Goal: Information Seeking & Learning: Learn about a topic

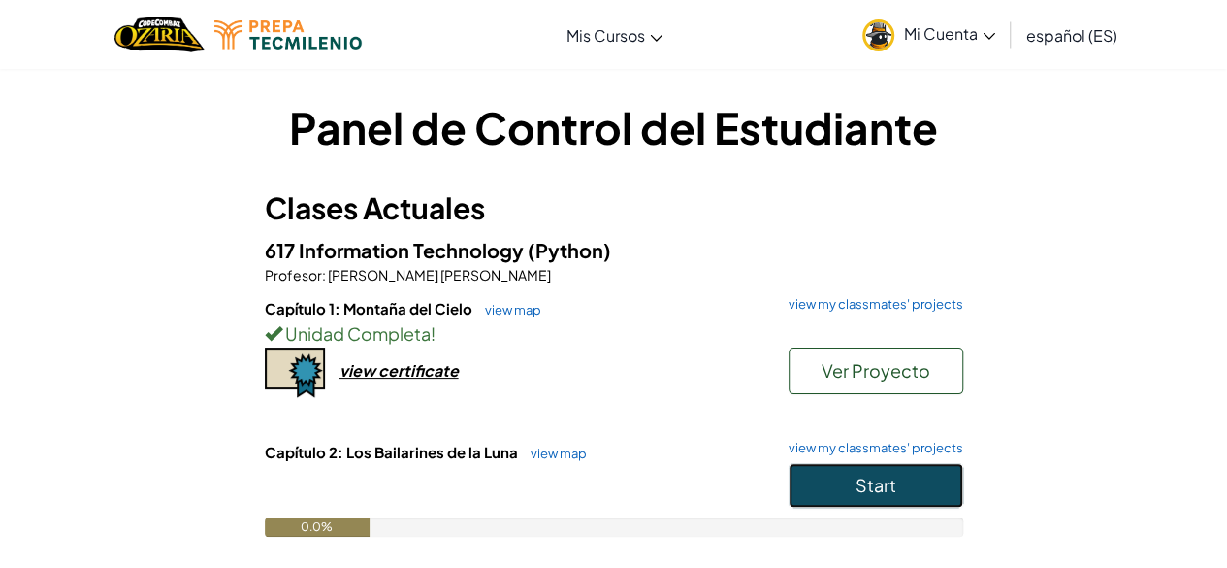
click at [829, 472] on button "Start" at bounding box center [876, 485] width 175 height 45
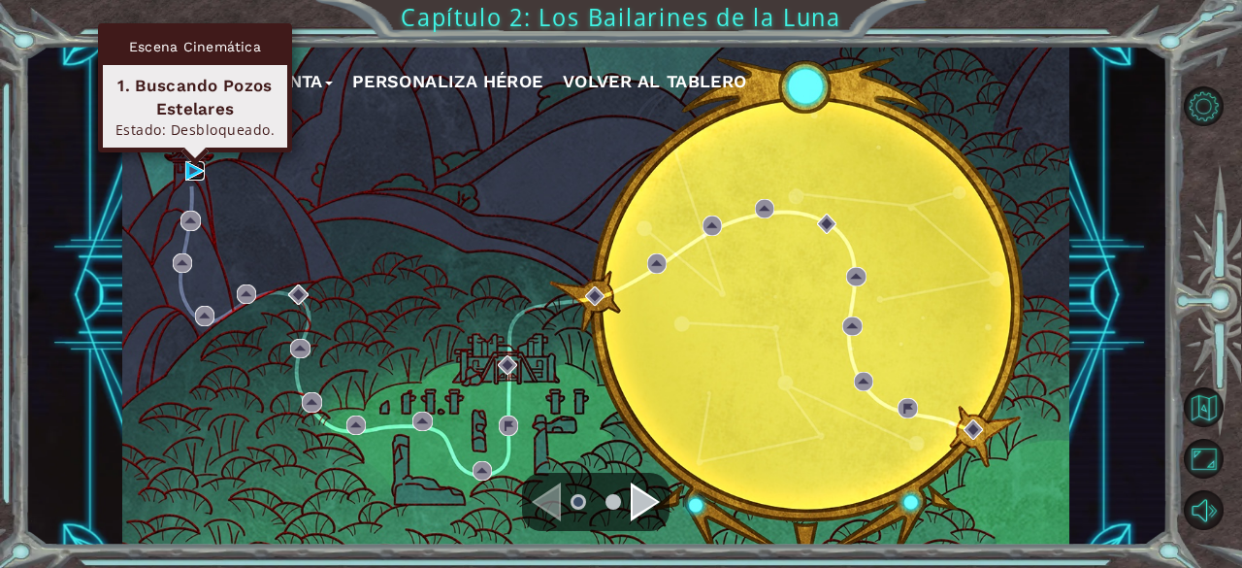
click at [202, 174] on img at bounding box center [194, 170] width 19 height 19
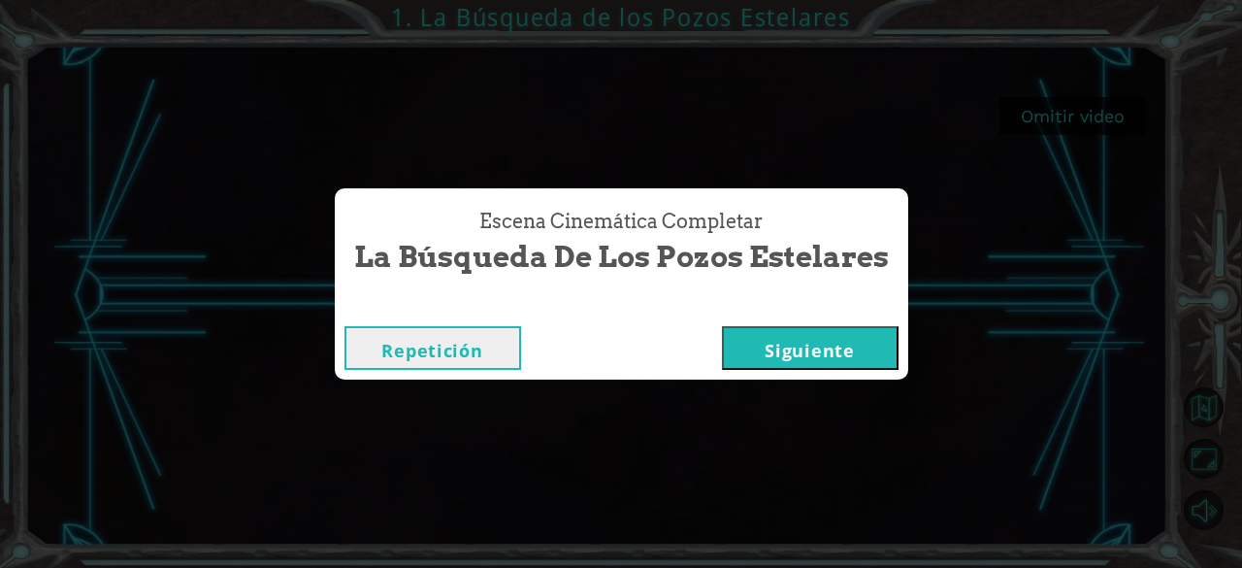
click at [823, 348] on button "Siguiente" at bounding box center [810, 348] width 177 height 44
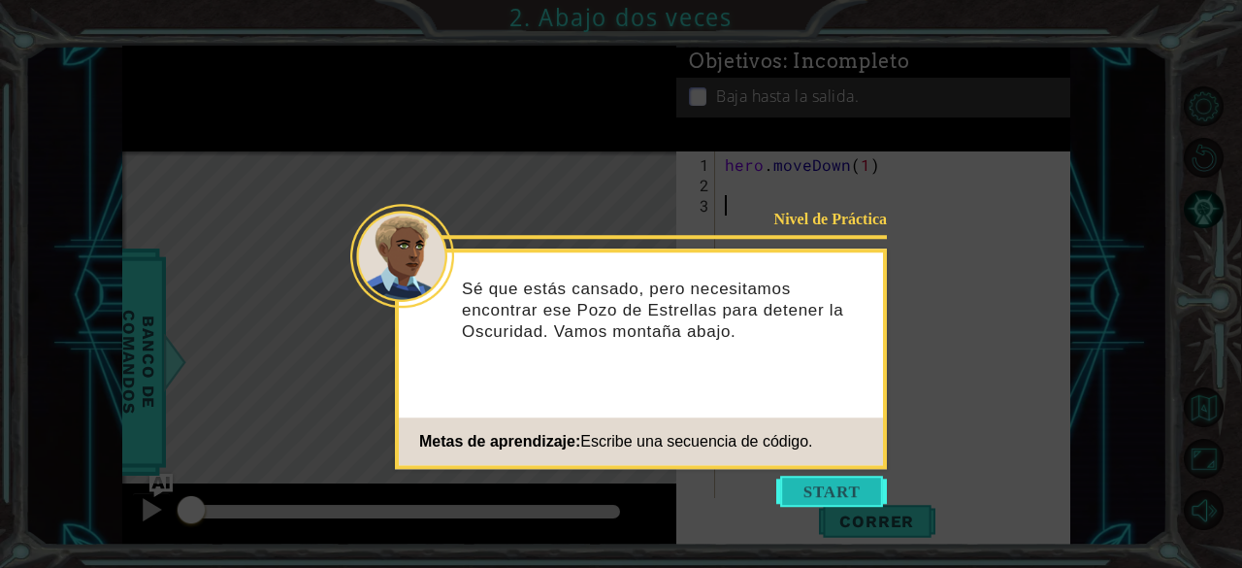
click at [819, 504] on button "Start" at bounding box center [831, 490] width 111 height 31
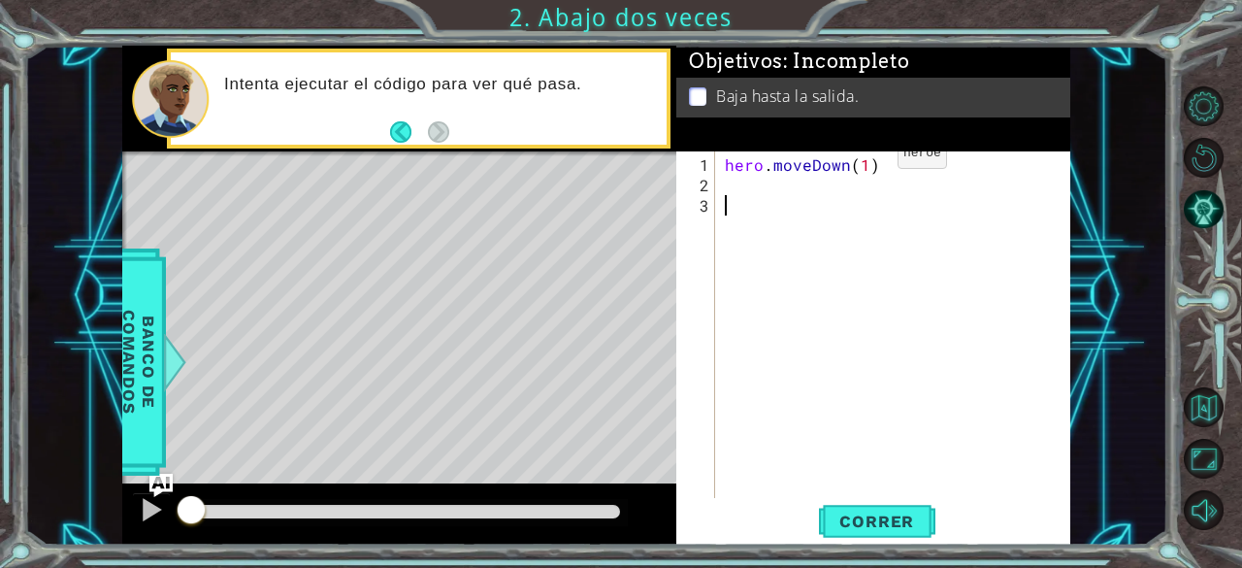
click at [865, 161] on div "hero . moveDown ( 1 )" at bounding box center [898, 347] width 355 height 387
type textarea "hero.moveDown(2)"
click at [875, 501] on div "hero.moveDown(2) 1 2 3 hero . moveDown ( 2 ) הההההההההההההההההההההההההההההההההה…" at bounding box center [873, 347] width 394 height 393
click at [877, 527] on span "Correr" at bounding box center [877, 520] width 114 height 19
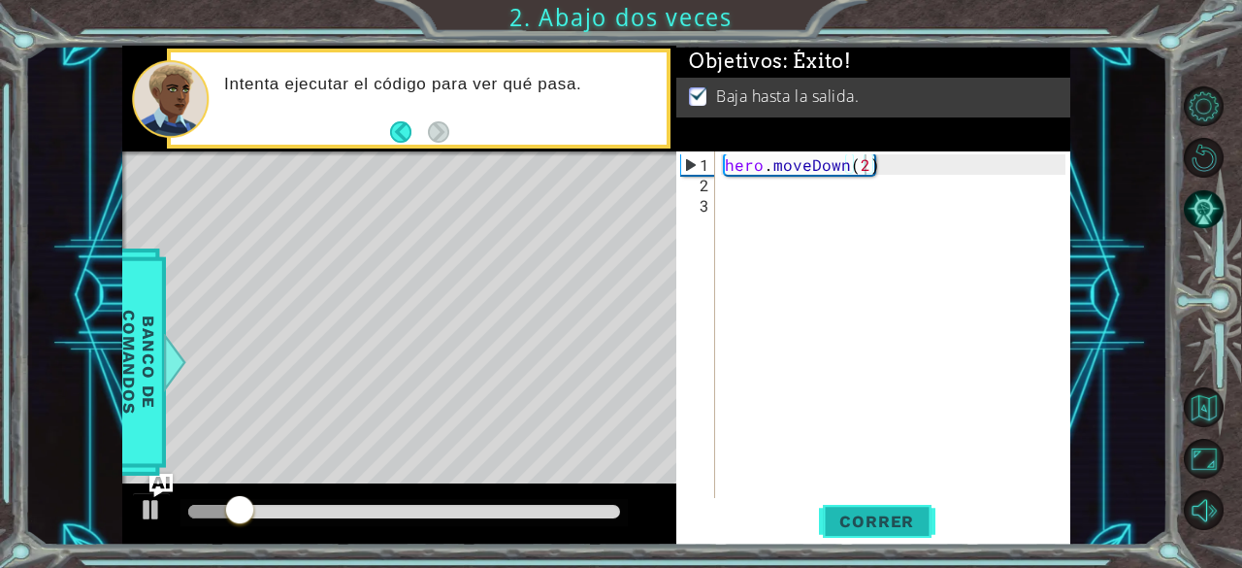
click at [877, 527] on span "Correr" at bounding box center [877, 520] width 114 height 19
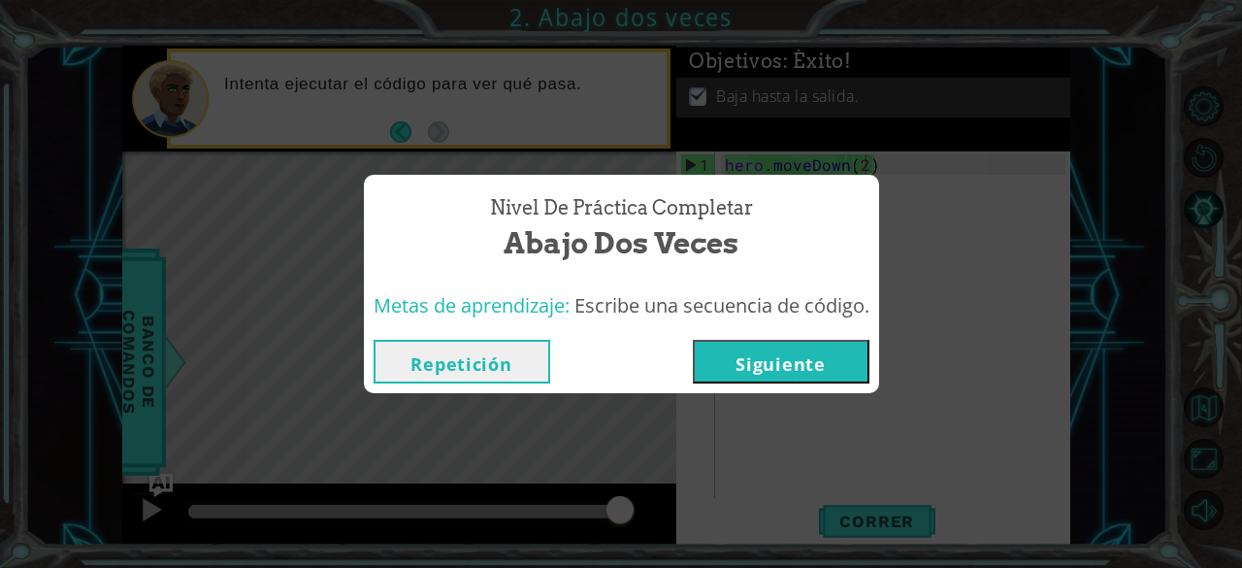
click at [746, 358] on button "Siguiente" at bounding box center [781, 362] width 177 height 44
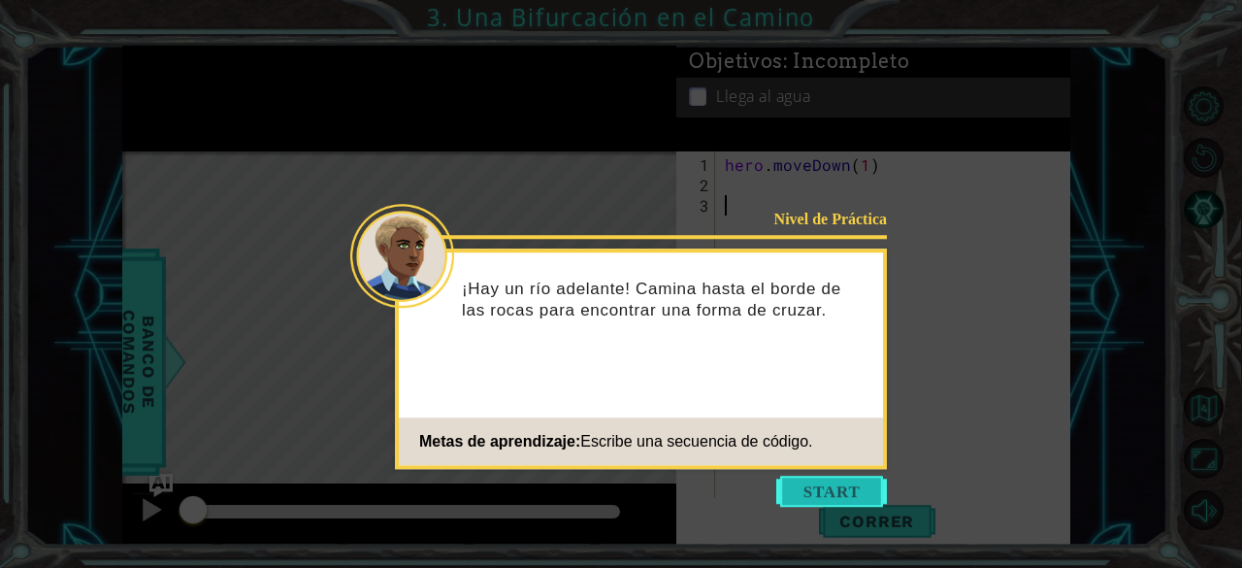
click at [871, 480] on button "Start" at bounding box center [831, 490] width 111 height 31
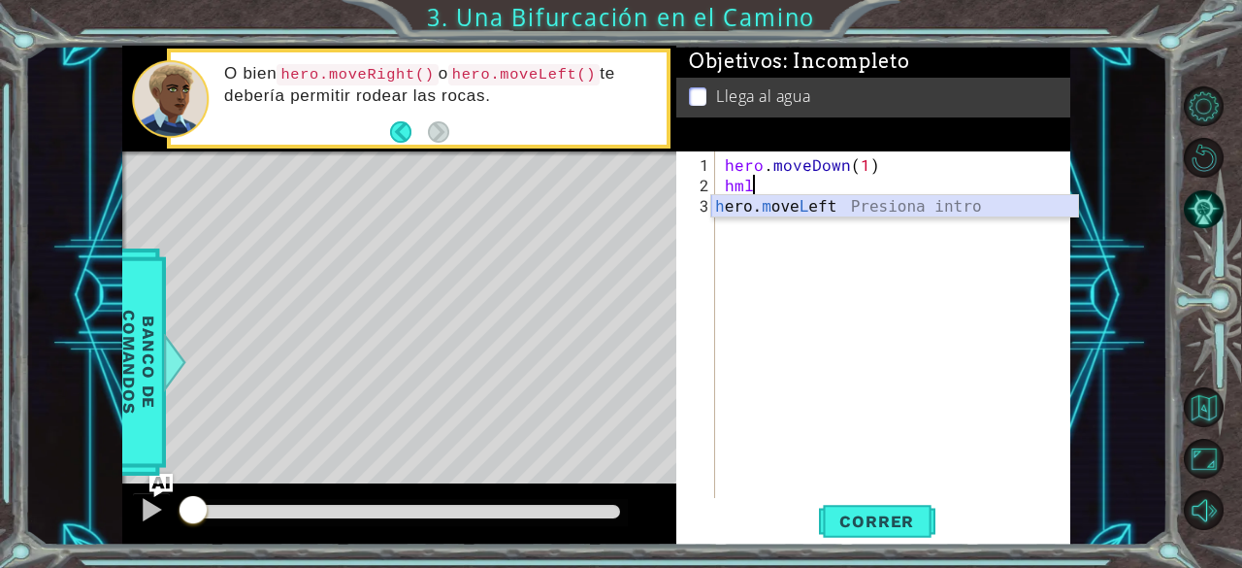
click at [744, 199] on div "h ero. m ove L eft Presiona intro" at bounding box center [895, 230] width 368 height 70
type textarea "hero.moveLeft(1)"
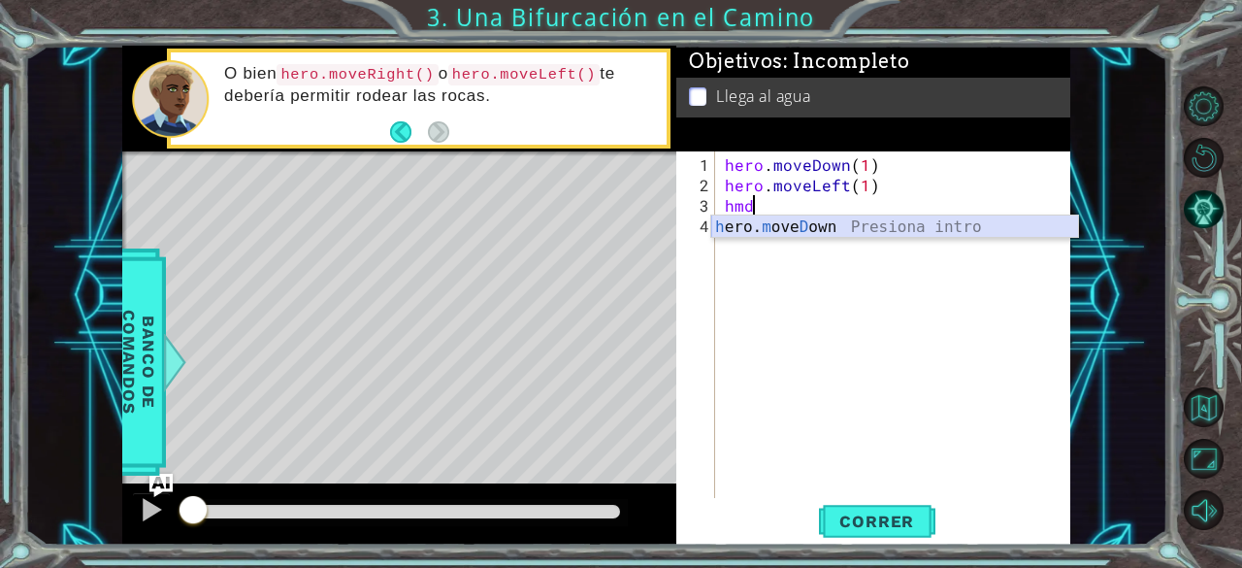
click at [852, 234] on div "h ero. m ove D own Presiona intro" at bounding box center [895, 250] width 368 height 70
type textarea "hero.moveDown(1)"
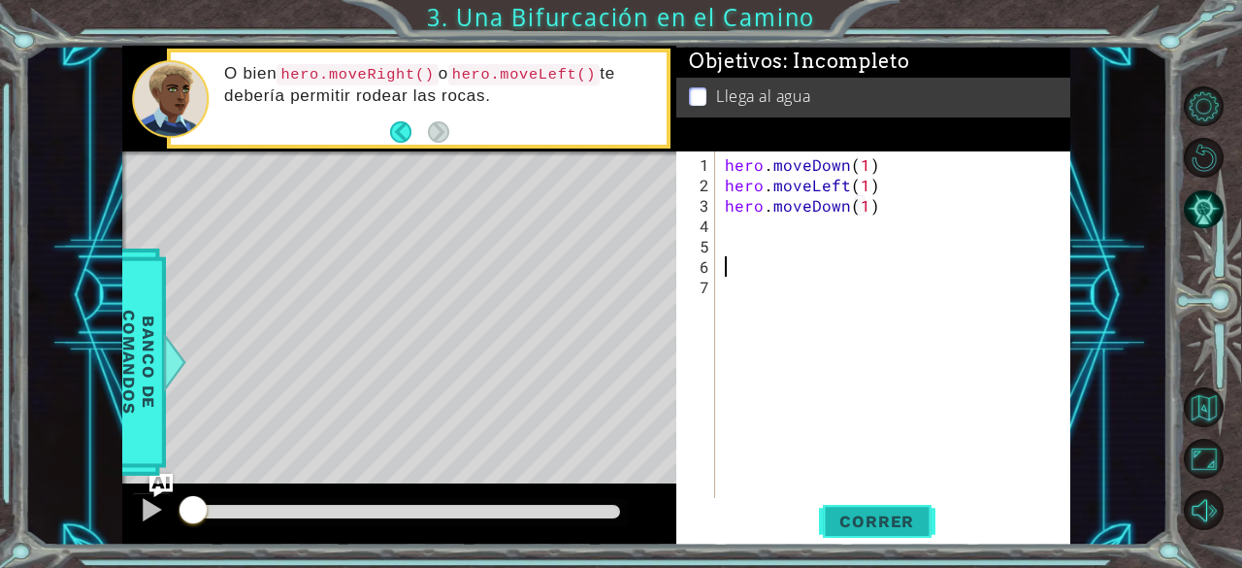
click at [864, 507] on button "Correr" at bounding box center [877, 522] width 116 height 40
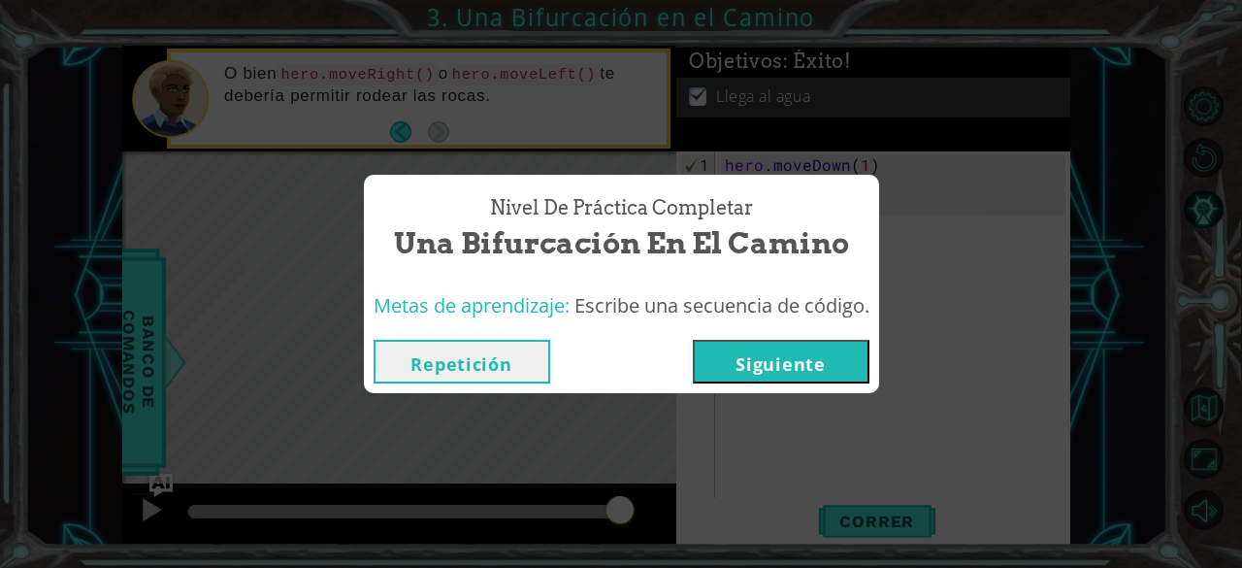
click at [770, 354] on button "Siguiente" at bounding box center [781, 362] width 177 height 44
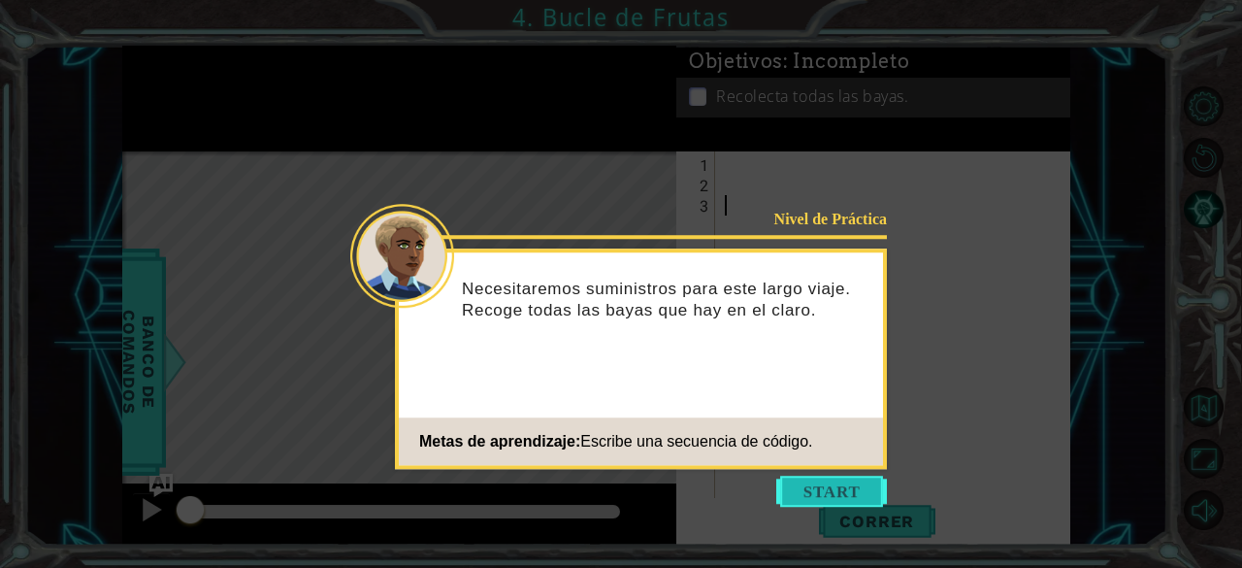
click at [850, 489] on button "Start" at bounding box center [831, 490] width 111 height 31
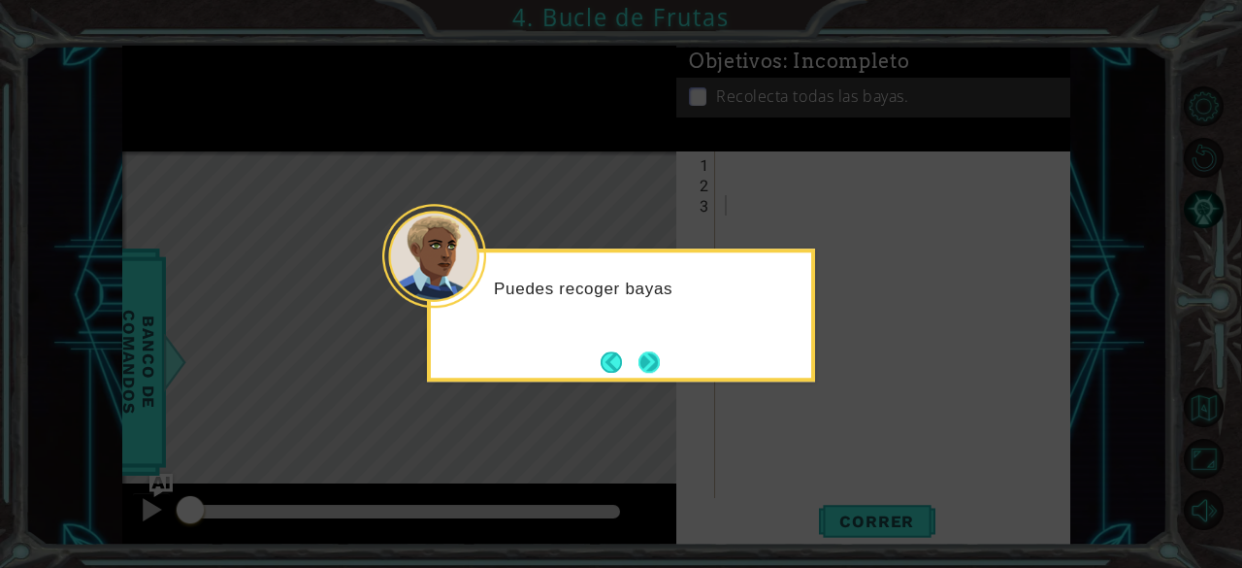
click at [660, 369] on button "Next" at bounding box center [648, 361] width 21 height 21
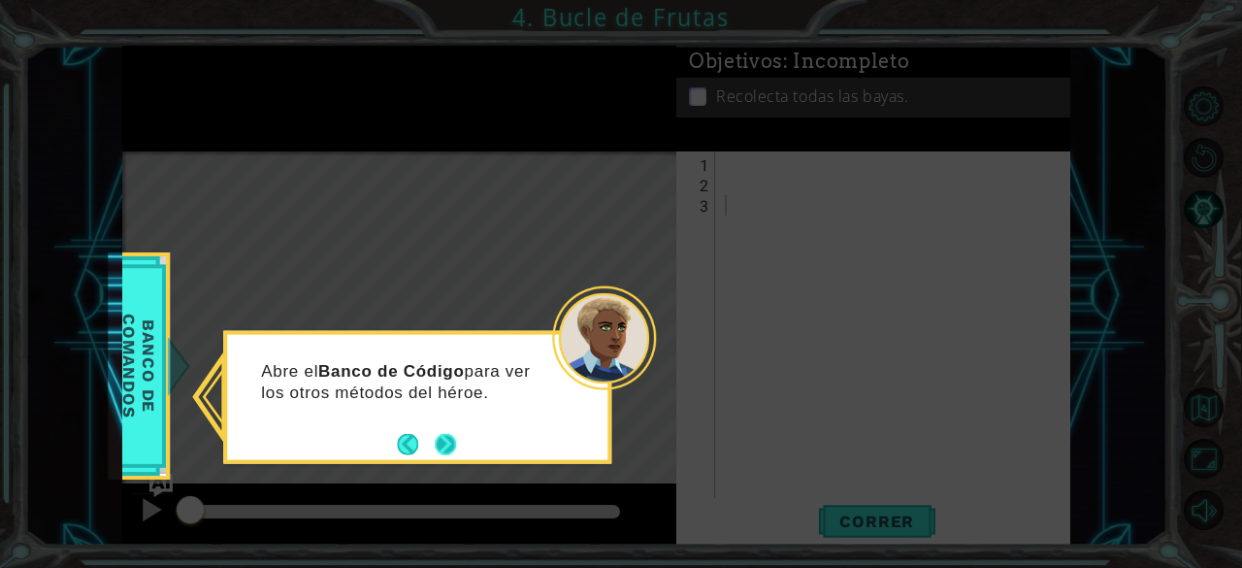
click at [442, 436] on button "Next" at bounding box center [445, 443] width 21 height 21
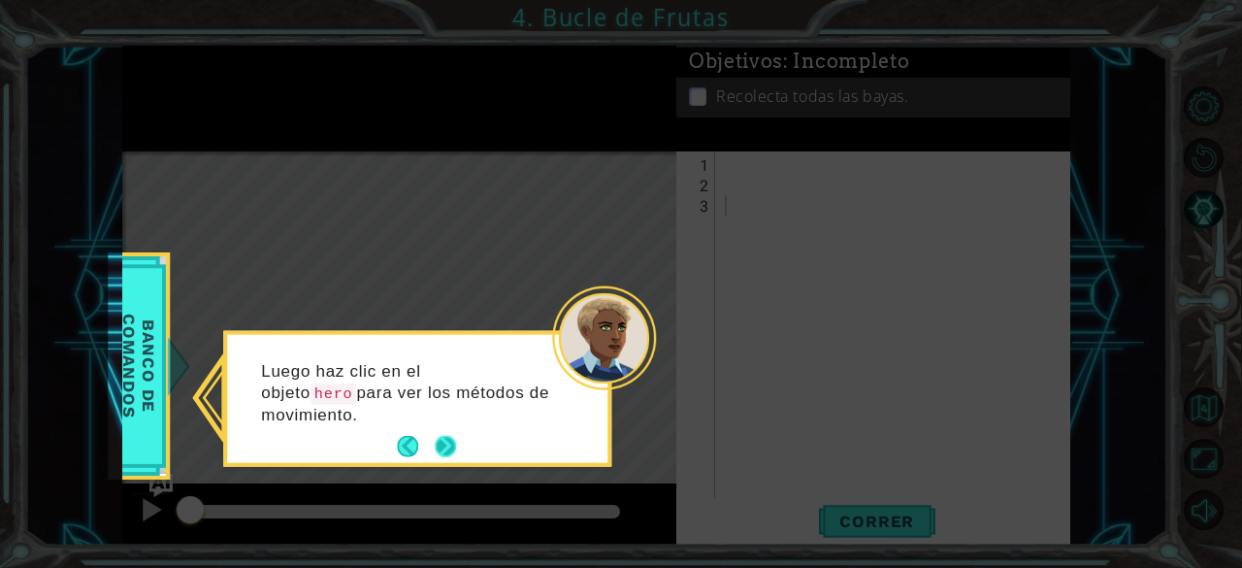
click at [444, 434] on footer at bounding box center [426, 446] width 59 height 29
click at [444, 436] on button "Next" at bounding box center [445, 446] width 21 height 21
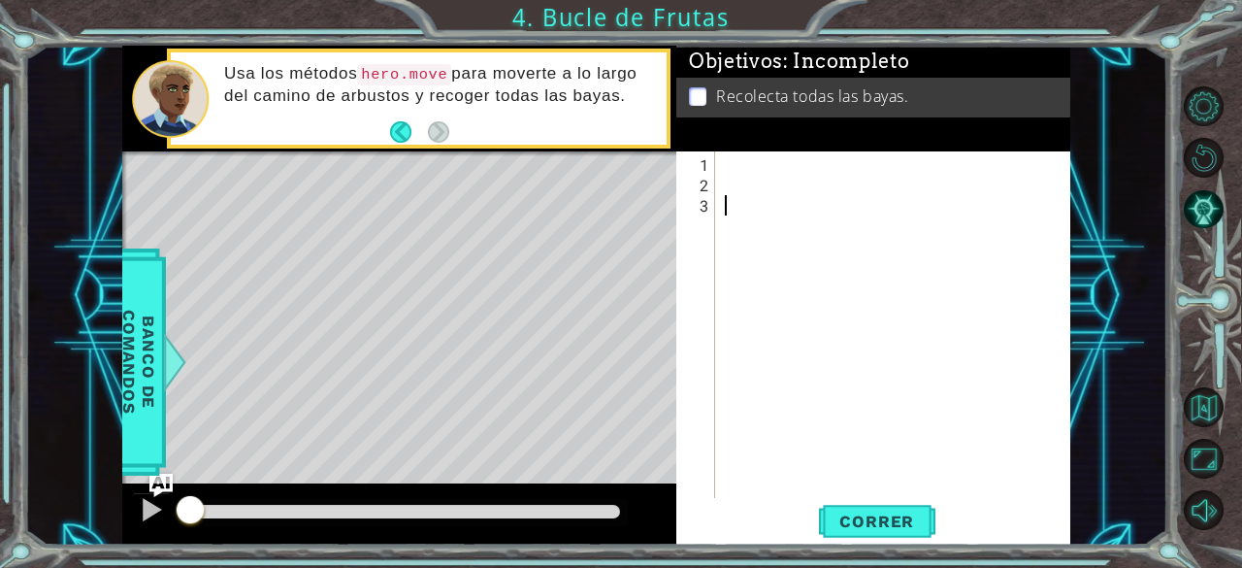
click at [728, 169] on div at bounding box center [898, 347] width 355 height 387
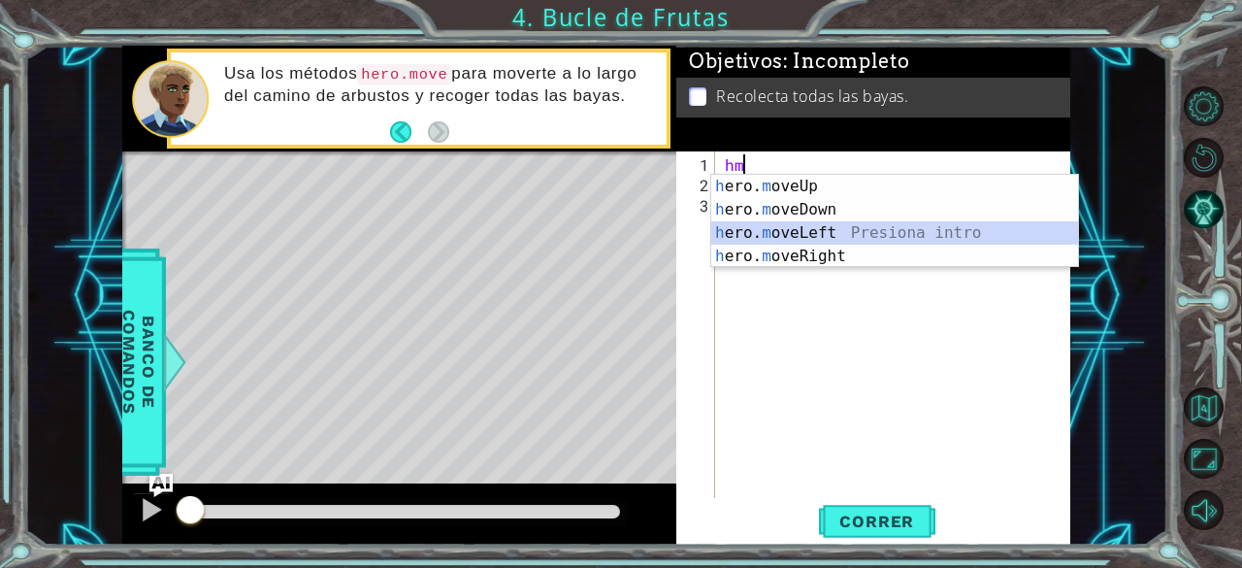
click at [761, 238] on div "h ero. m oveUp Presiona intro h ero. m oveDown Presiona intro h ero. m oveLeft …" at bounding box center [895, 245] width 368 height 140
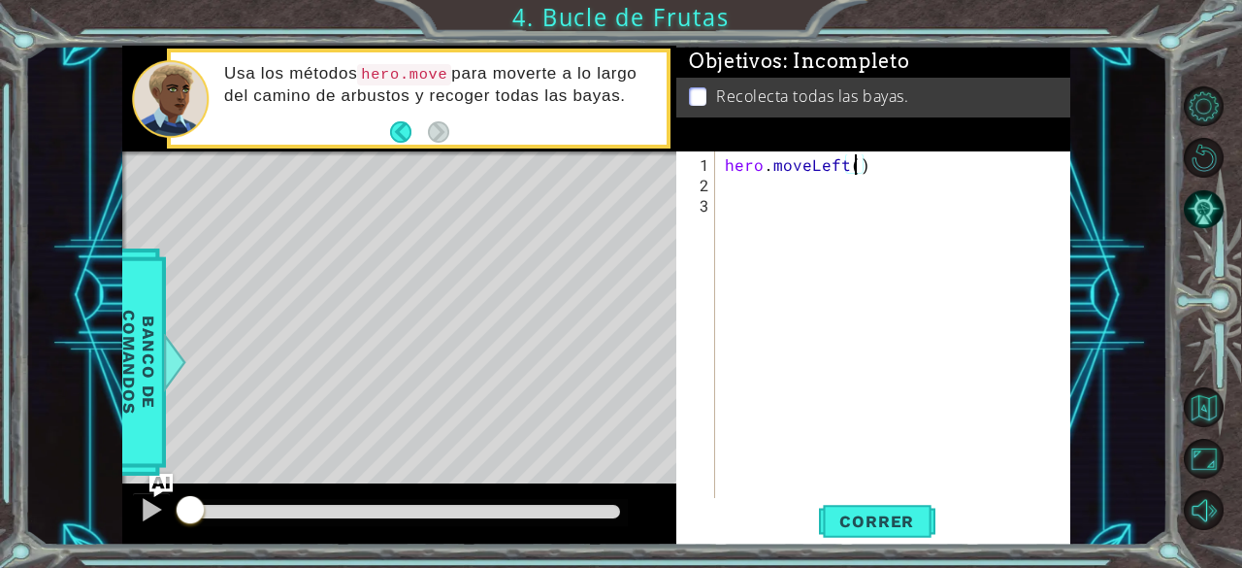
type textarea "hero.moveLeft(2)"
click at [737, 180] on div "hero . moveLeft ( 2 )" at bounding box center [898, 347] width 355 height 387
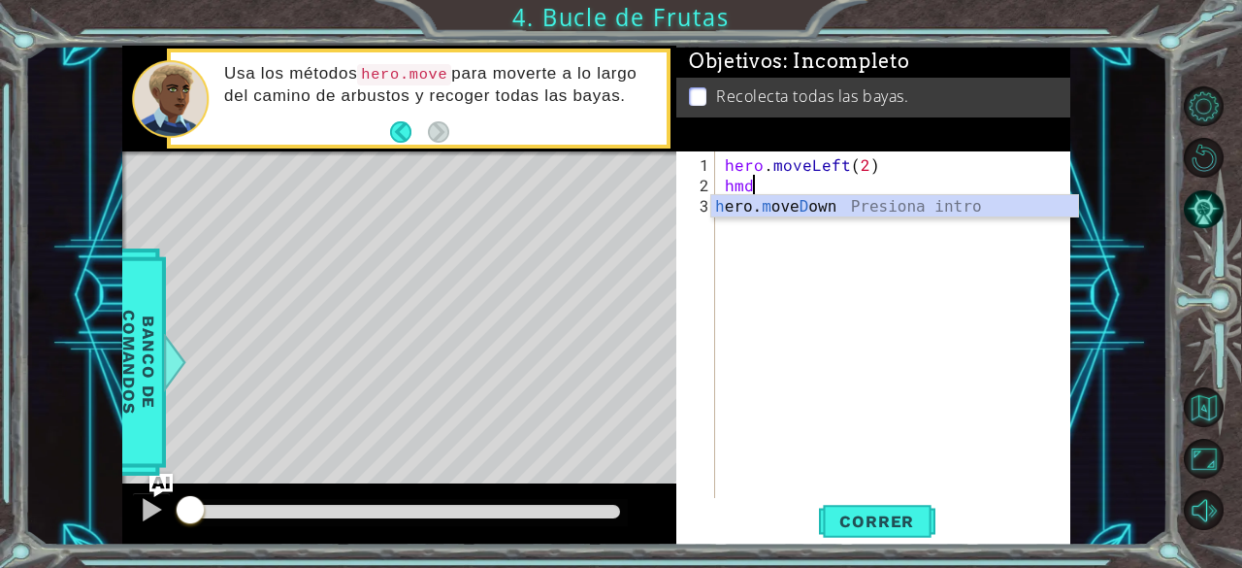
scroll to position [0, 0]
click at [819, 209] on div "h ero. m ove D own Presiona intro" at bounding box center [895, 230] width 368 height 70
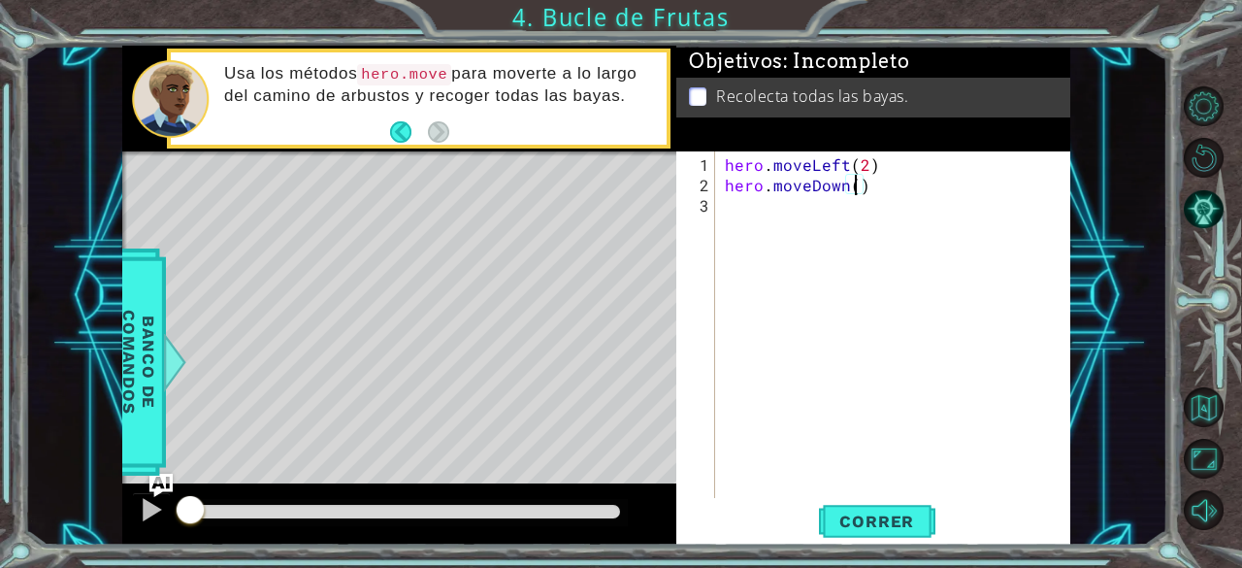
scroll to position [0, 8]
type textarea "hero.moveDown(2)"
click at [848, 517] on span "Correr" at bounding box center [877, 520] width 114 height 19
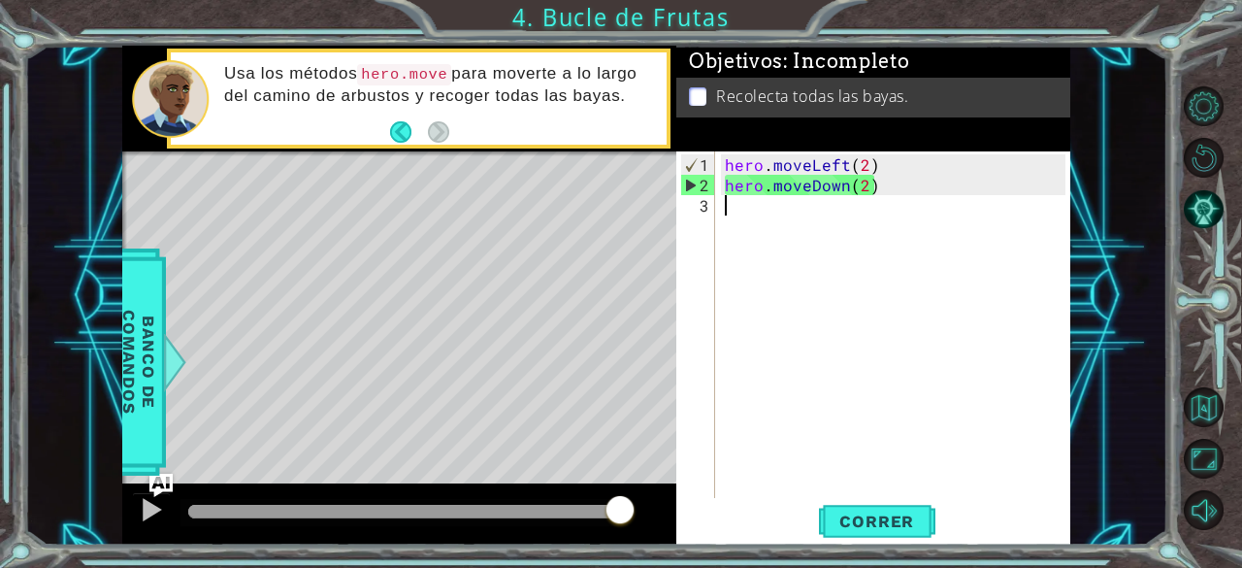
click at [822, 307] on div "hero . moveLeft ( 2 ) hero . moveDown ( 2 )" at bounding box center [898, 347] width 355 height 387
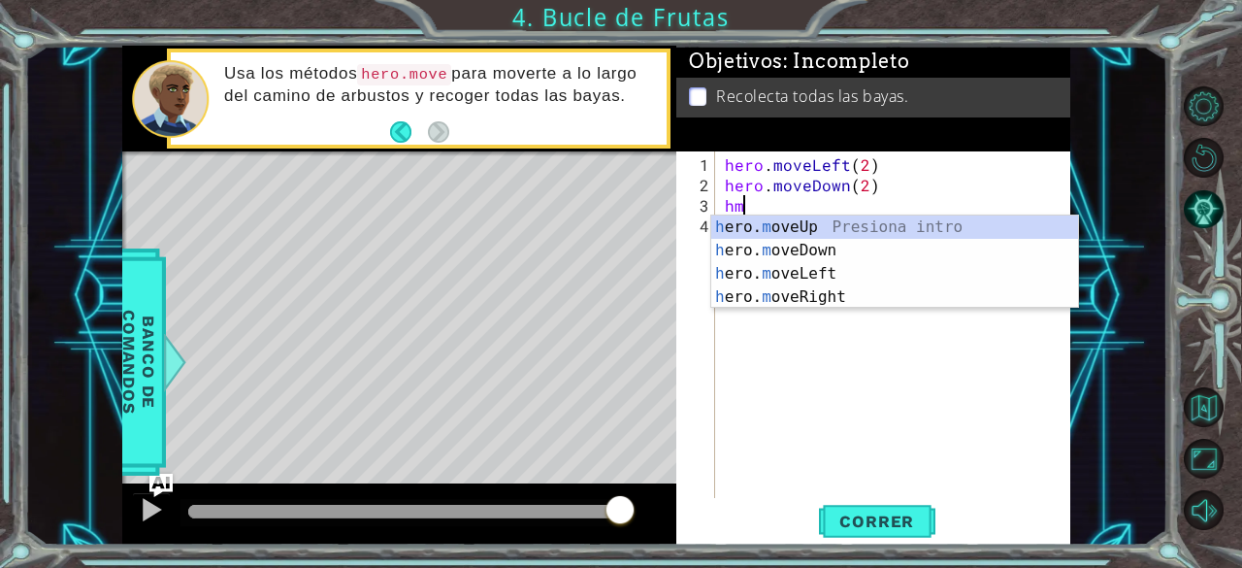
scroll to position [0, 0]
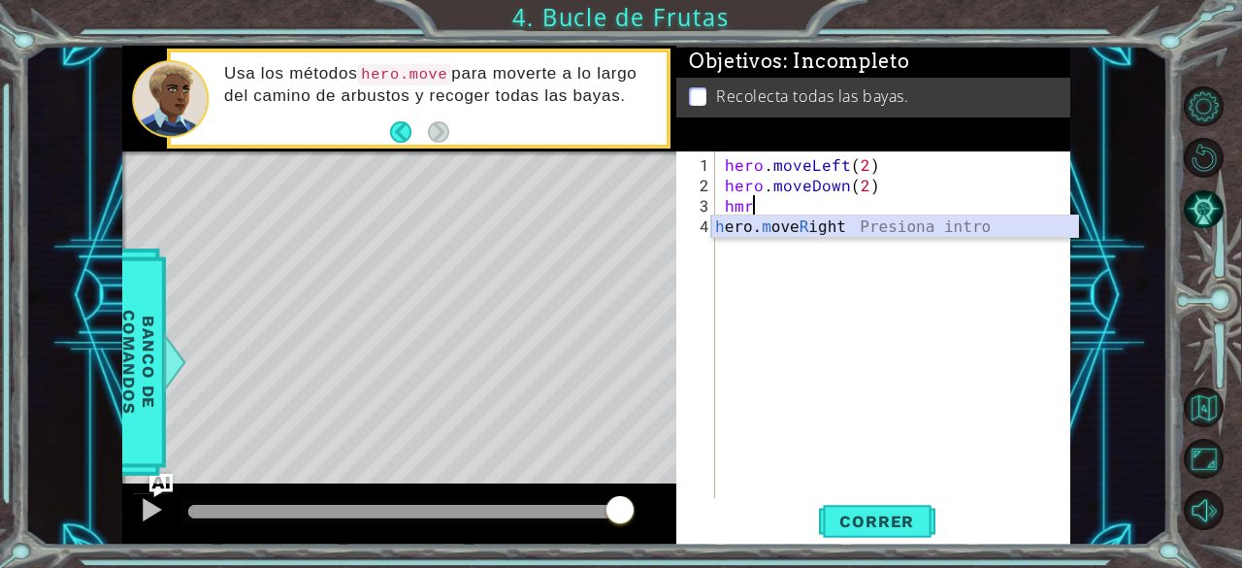
click at [815, 218] on div "h ero. m ove R ight Presiona intro" at bounding box center [895, 250] width 368 height 70
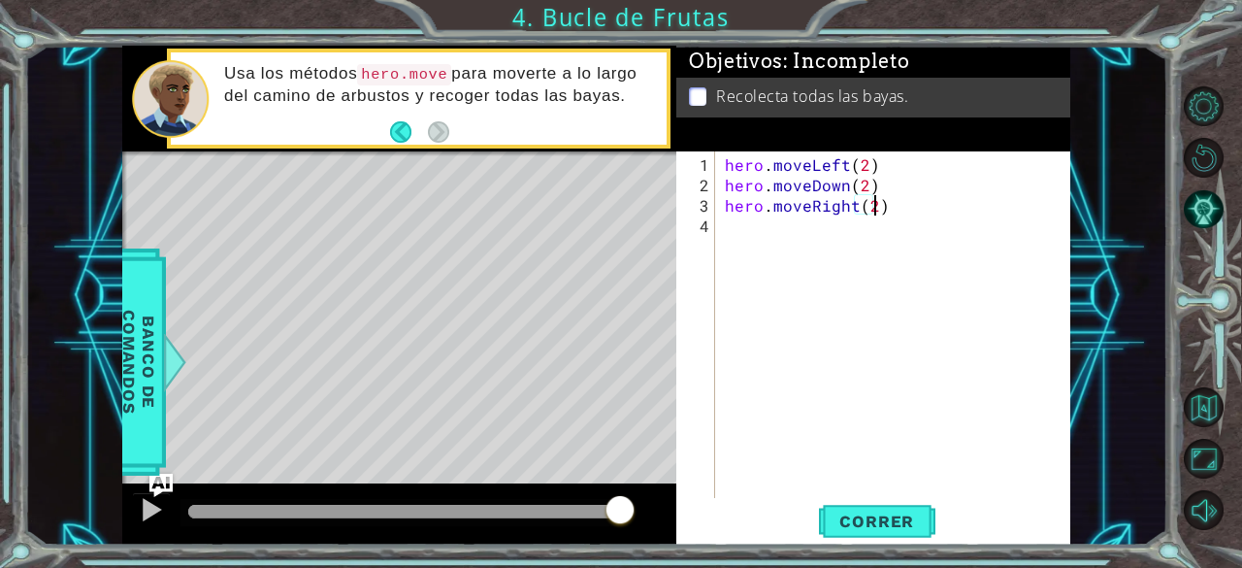
scroll to position [0, 8]
type textarea "hero.moveRight(2)"
click at [852, 515] on span "Correr" at bounding box center [877, 520] width 114 height 19
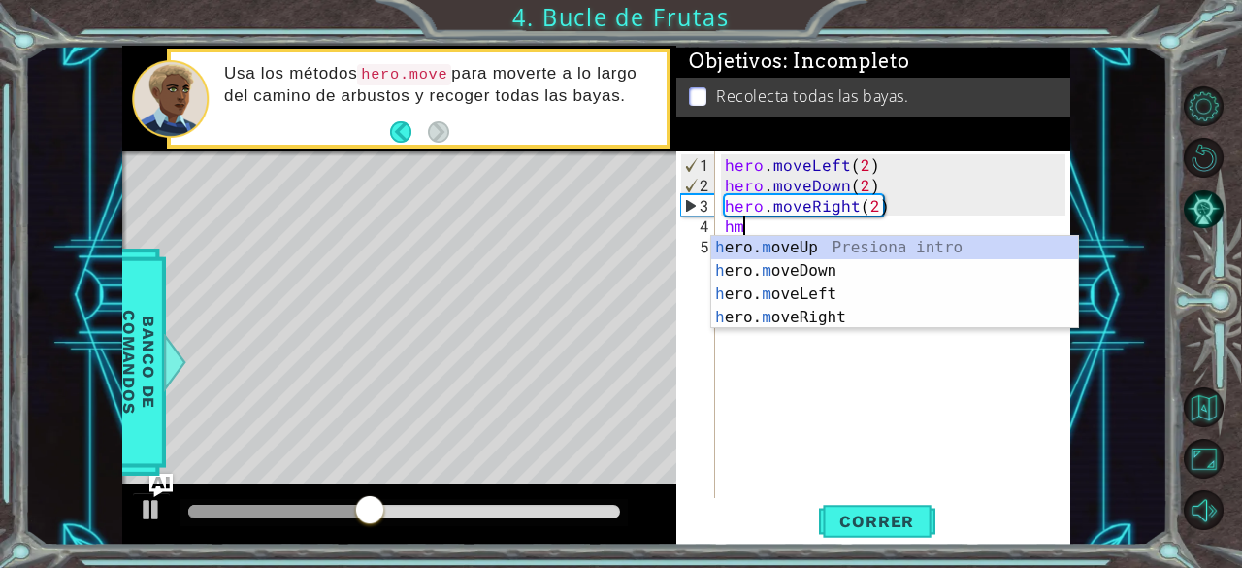
scroll to position [0, 0]
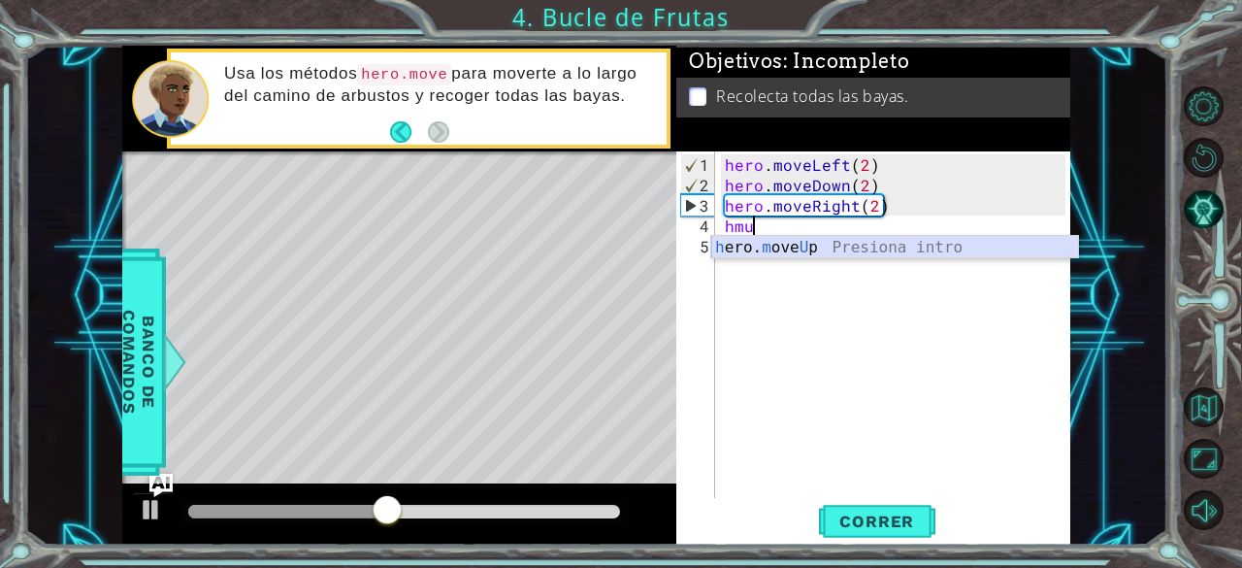
click at [860, 248] on div "h ero. m ove U p Presiona intro" at bounding box center [895, 271] width 368 height 70
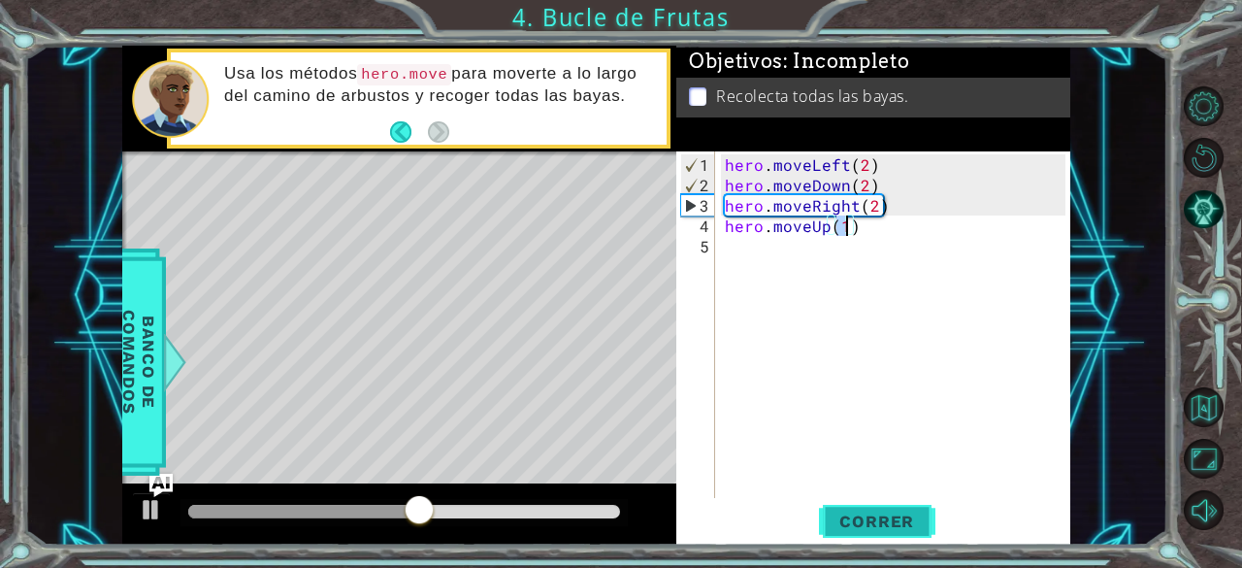
type textarea "hero.moveUp(1)"
click at [854, 528] on span "Correr" at bounding box center [877, 520] width 114 height 19
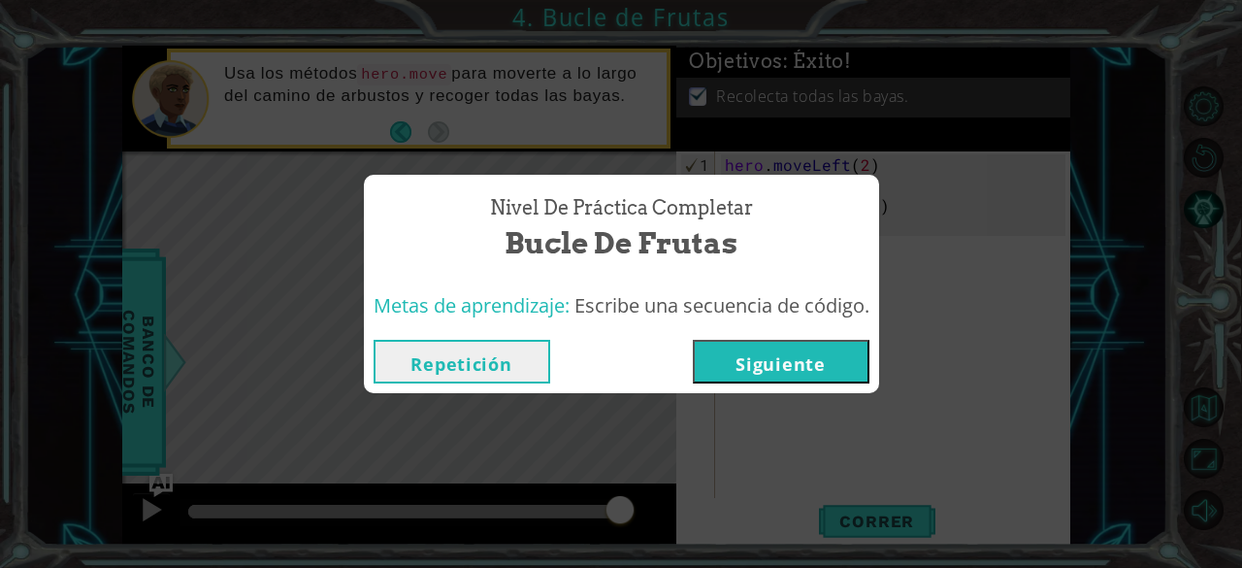
click at [456, 353] on button "Repetición" at bounding box center [462, 362] width 177 height 44
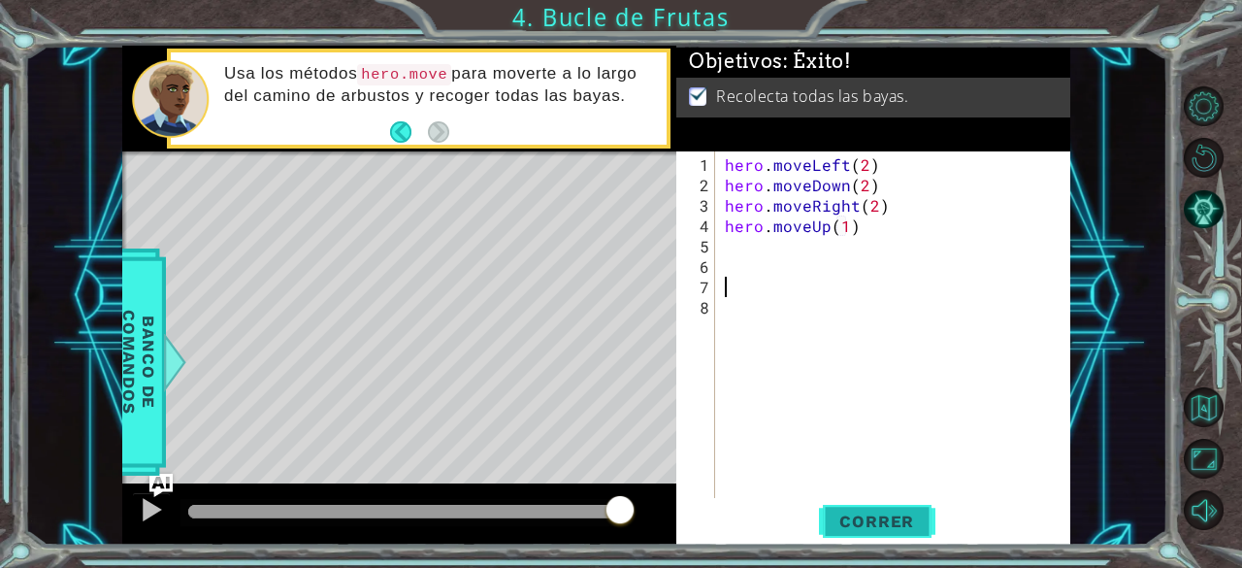
click at [823, 505] on button "Correr" at bounding box center [877, 522] width 116 height 40
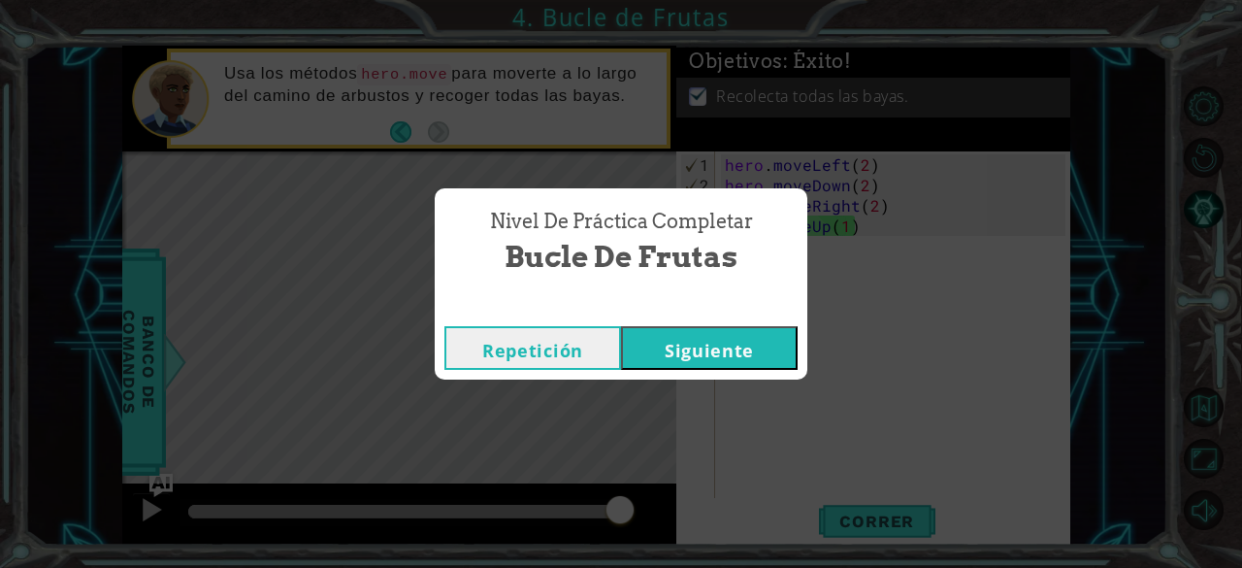
click at [692, 344] on button "Siguiente" at bounding box center [709, 348] width 177 height 44
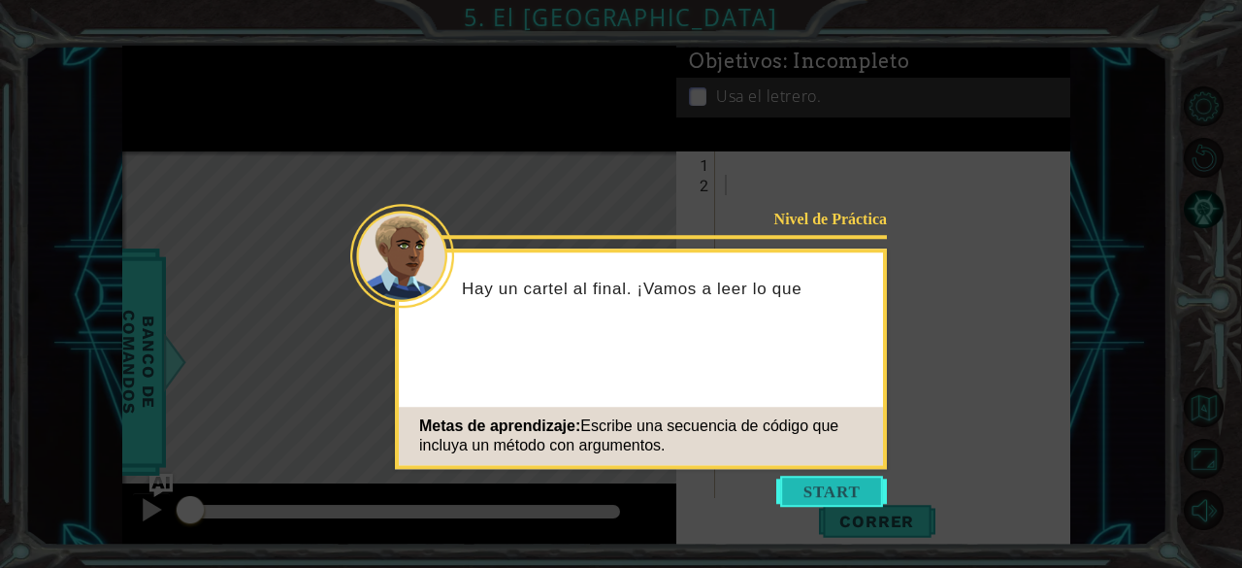
click at [826, 498] on button "Start" at bounding box center [831, 490] width 111 height 31
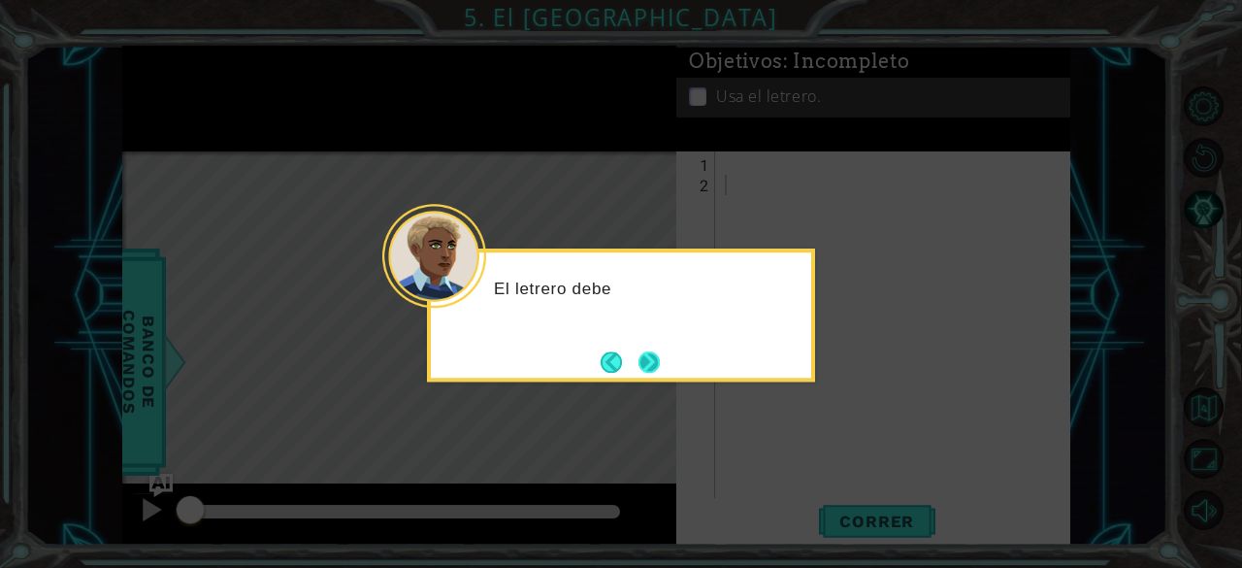
click at [649, 368] on button "Next" at bounding box center [648, 361] width 21 height 21
click at [644, 368] on button "Next" at bounding box center [649, 361] width 25 height 25
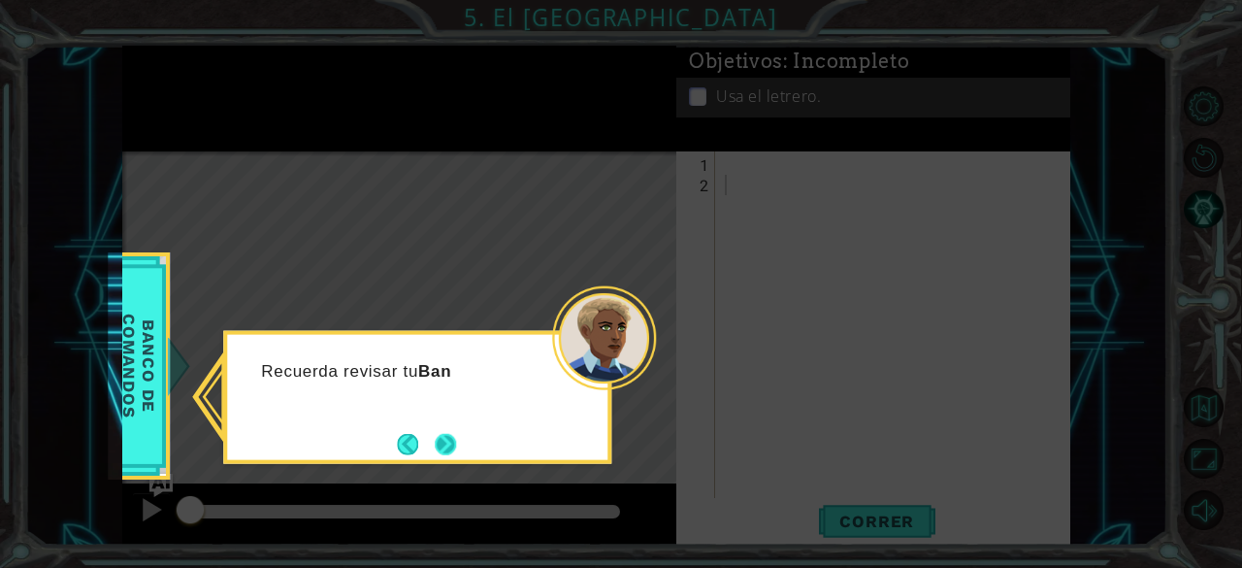
click at [456, 433] on button "Next" at bounding box center [445, 443] width 21 height 21
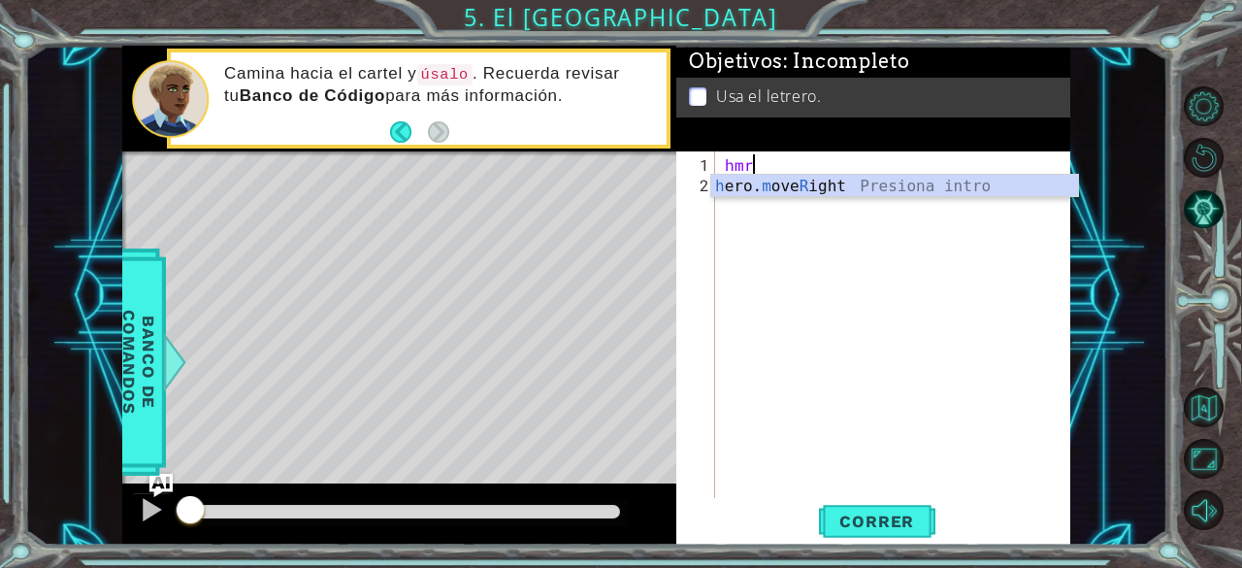
type textarea "hero.moveRight(1)"
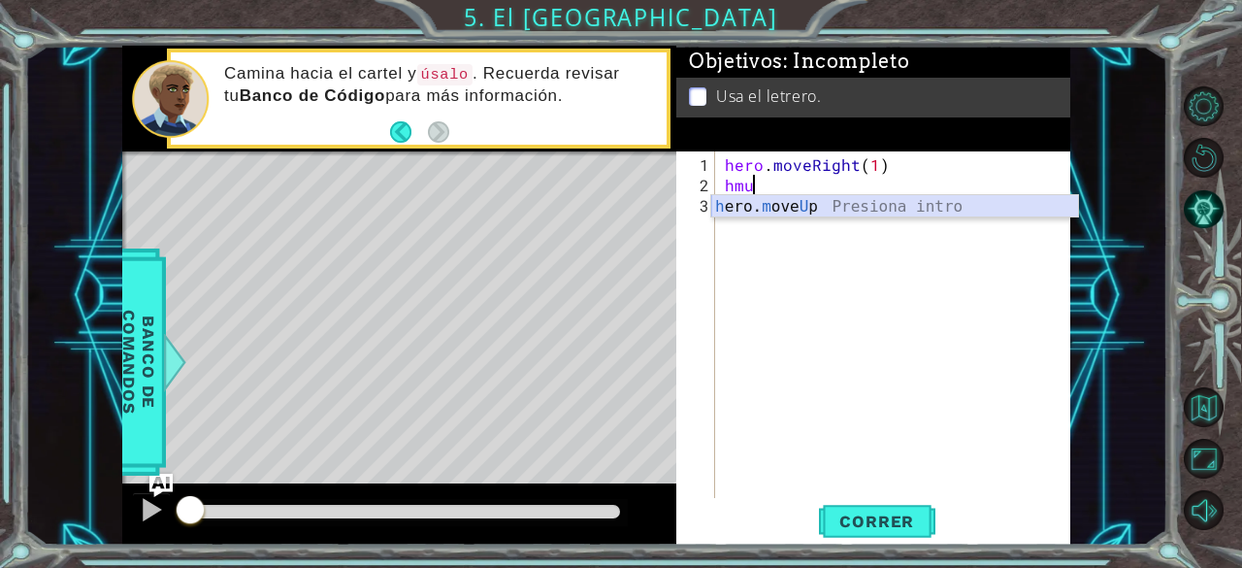
click at [773, 206] on div "h ero. m ove U p Presiona intro" at bounding box center [895, 230] width 368 height 70
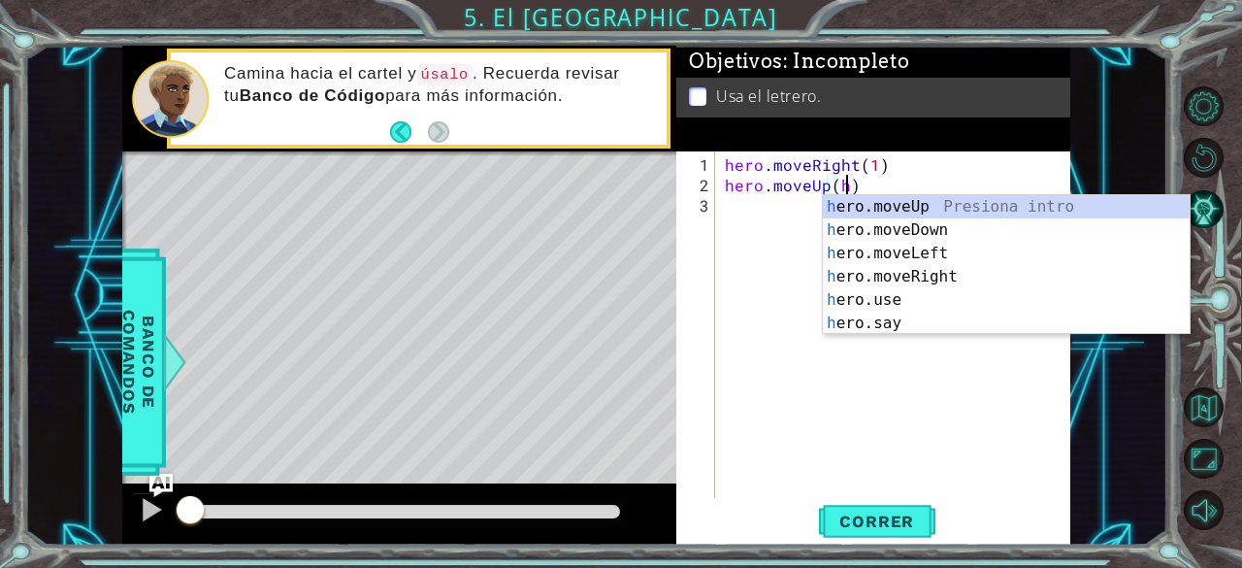
scroll to position [0, 8]
type textarea "hero.moveUp()"
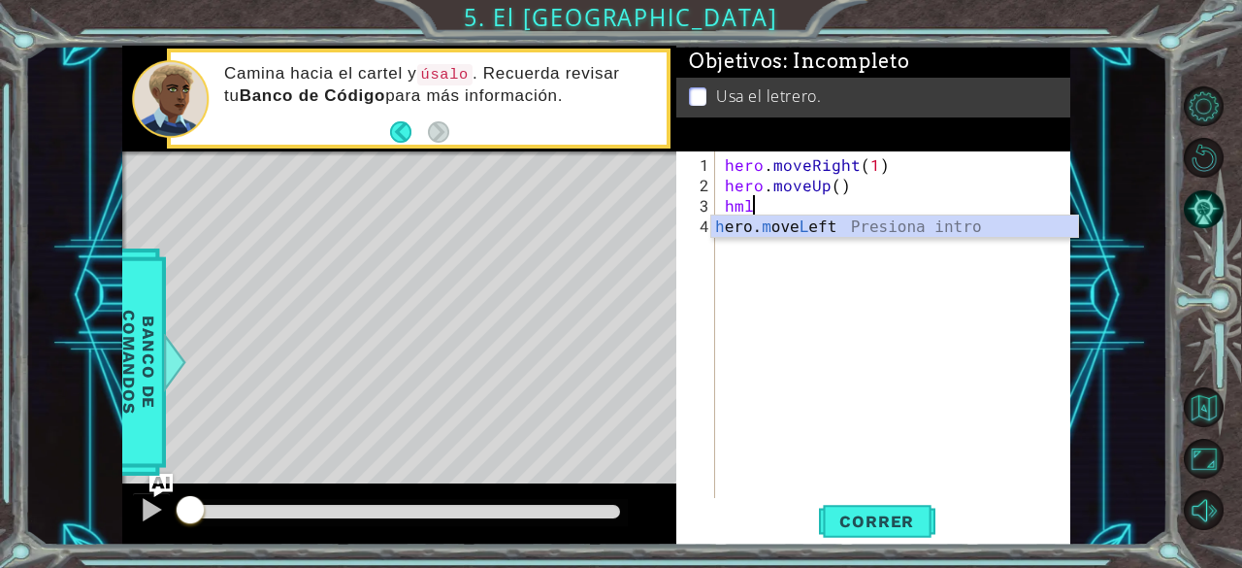
scroll to position [0, 0]
type textarea "hero.moveLeft(1)"
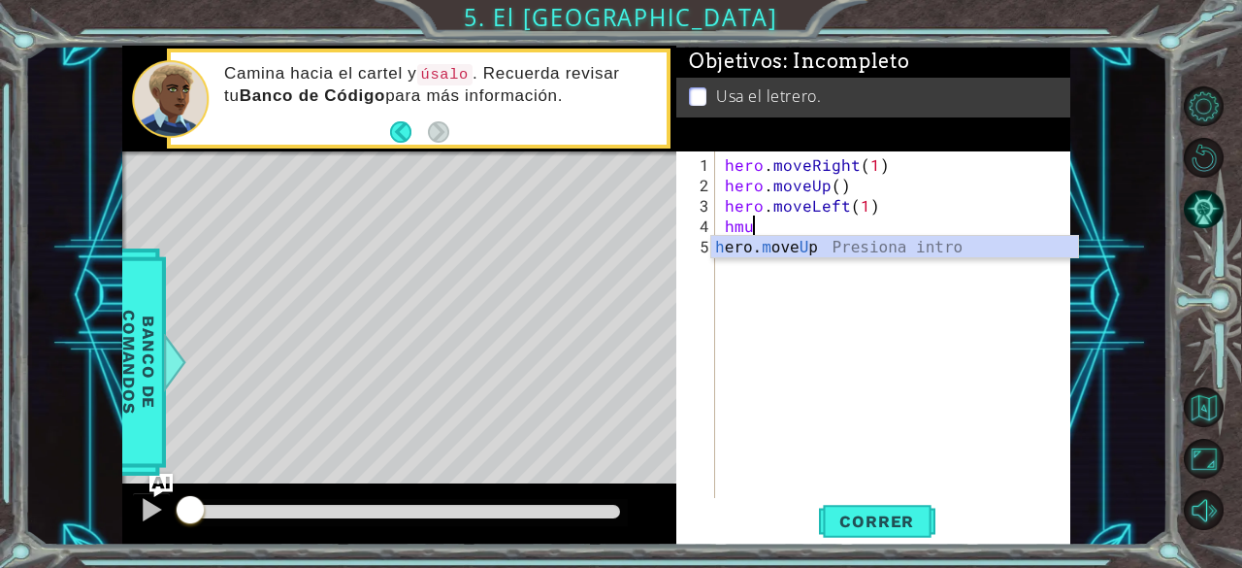
type textarea "hero.moveUp(1)"
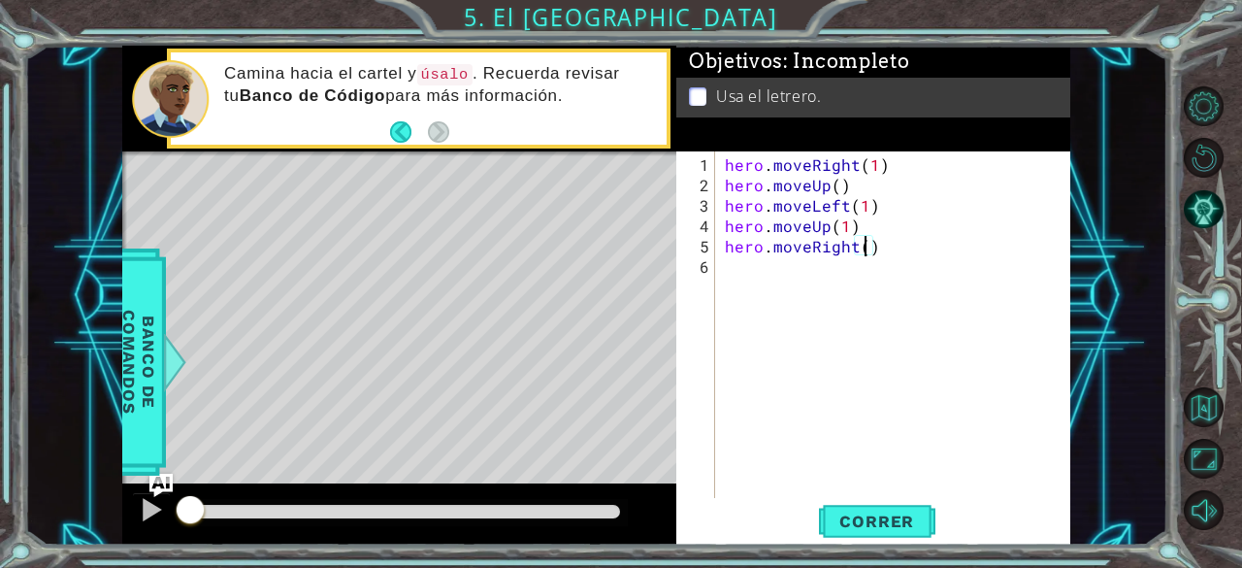
type textarea "hero.moveRight(2)"
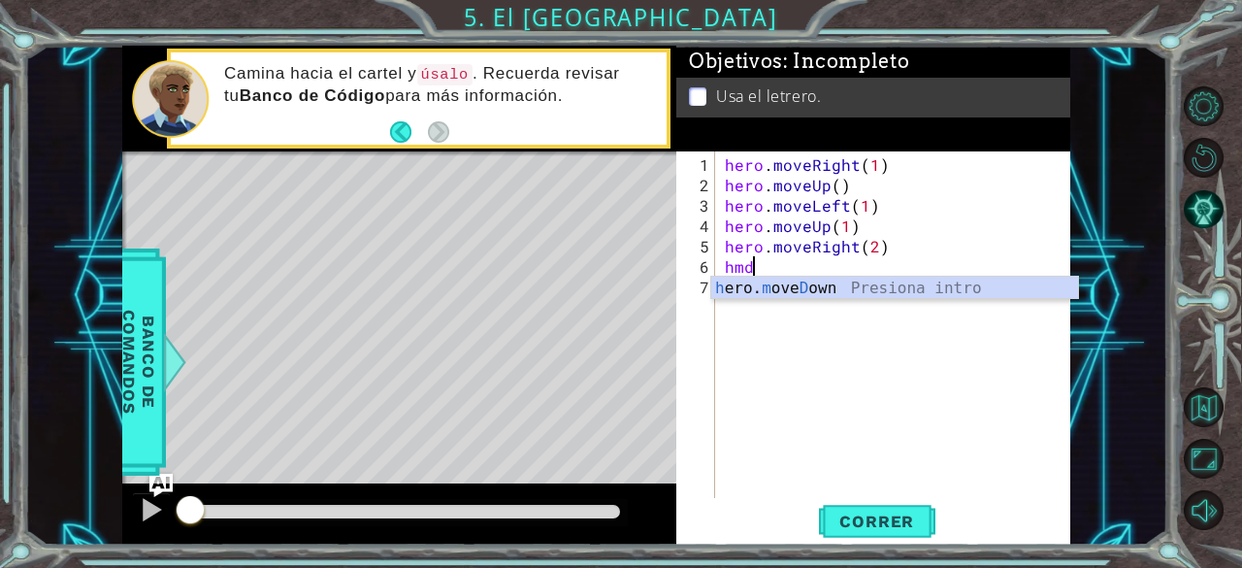
type textarea "hero.moveDown(1)"
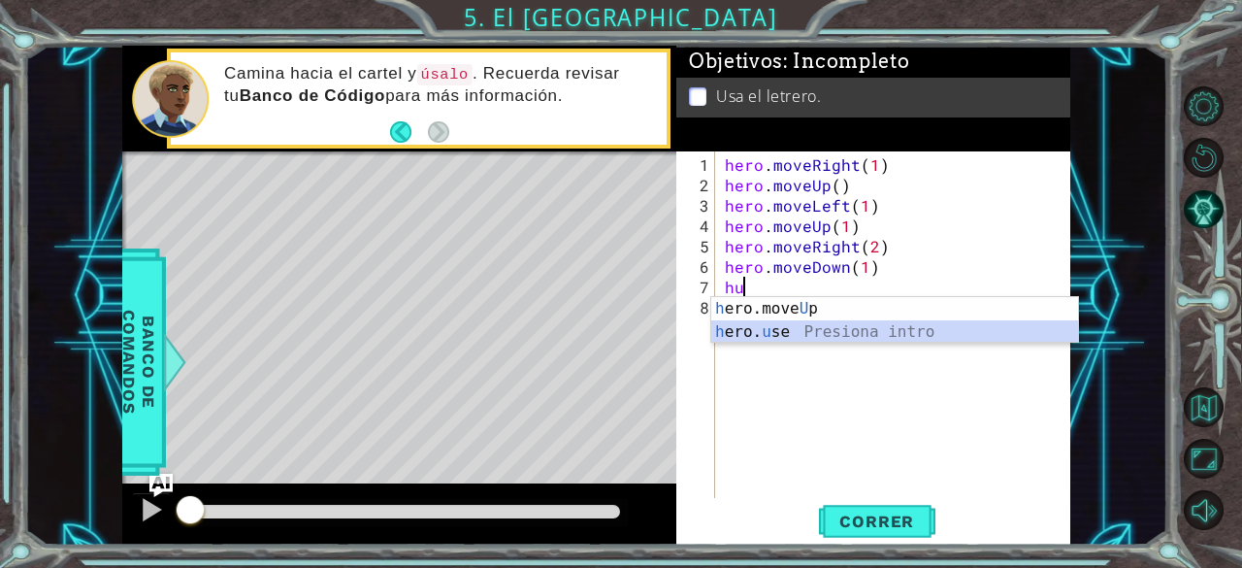
click at [745, 330] on div "h ero.move U p Presiona intro h ero. u se Presiona intro" at bounding box center [895, 343] width 368 height 93
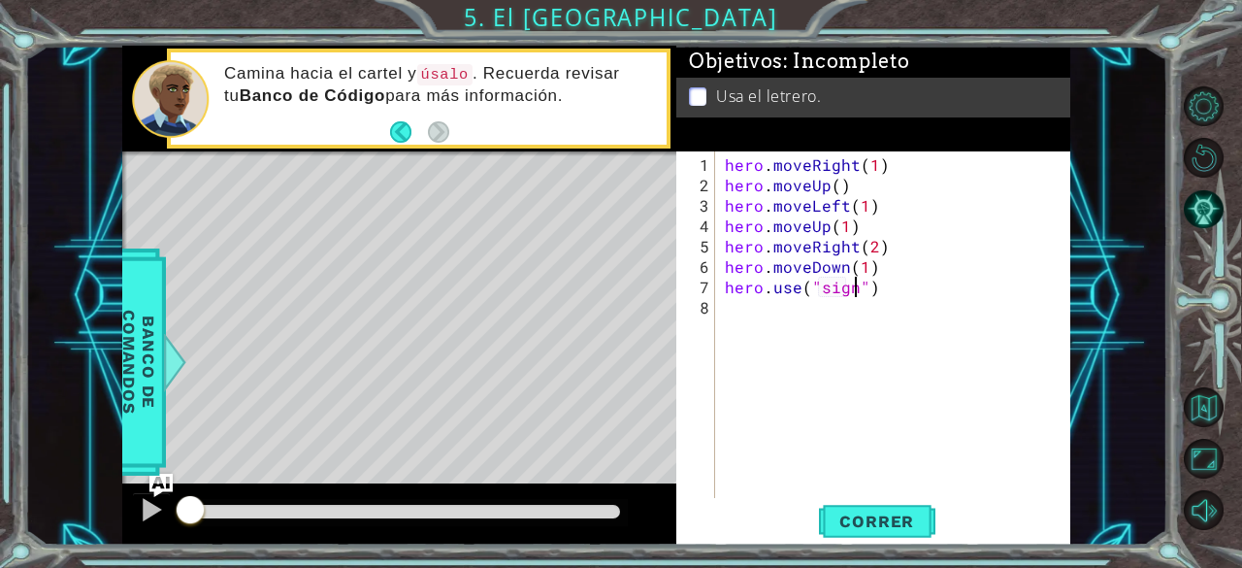
scroll to position [0, 8]
type textarea "hero.use("sign")"
click at [850, 535] on button "Correr" at bounding box center [877, 522] width 116 height 40
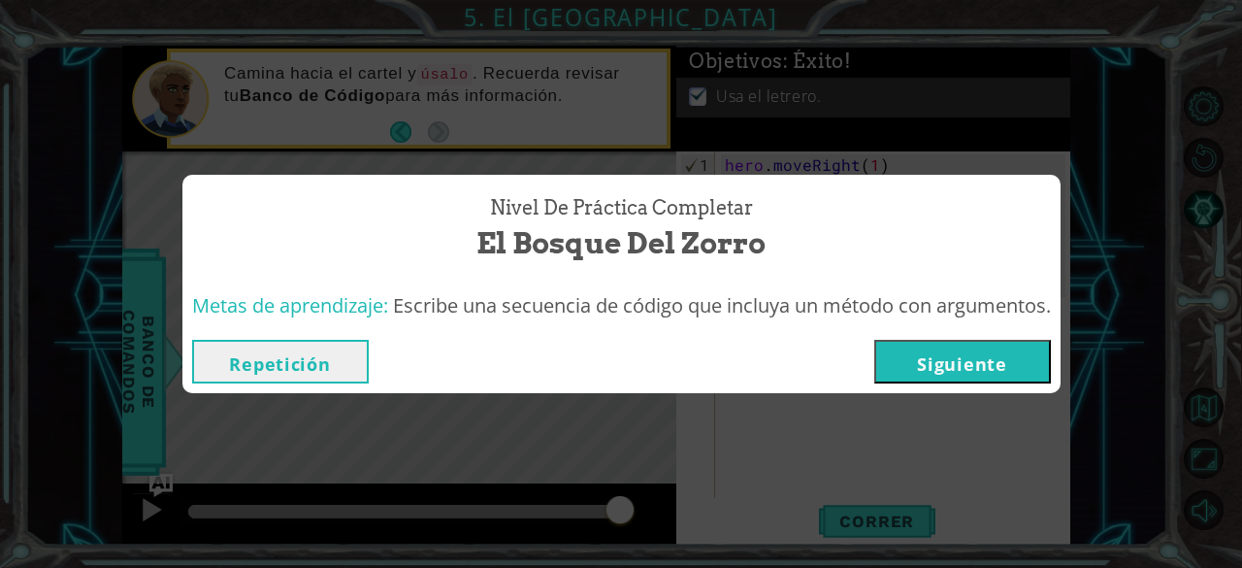
click at [320, 380] on button "Repetición" at bounding box center [280, 362] width 177 height 44
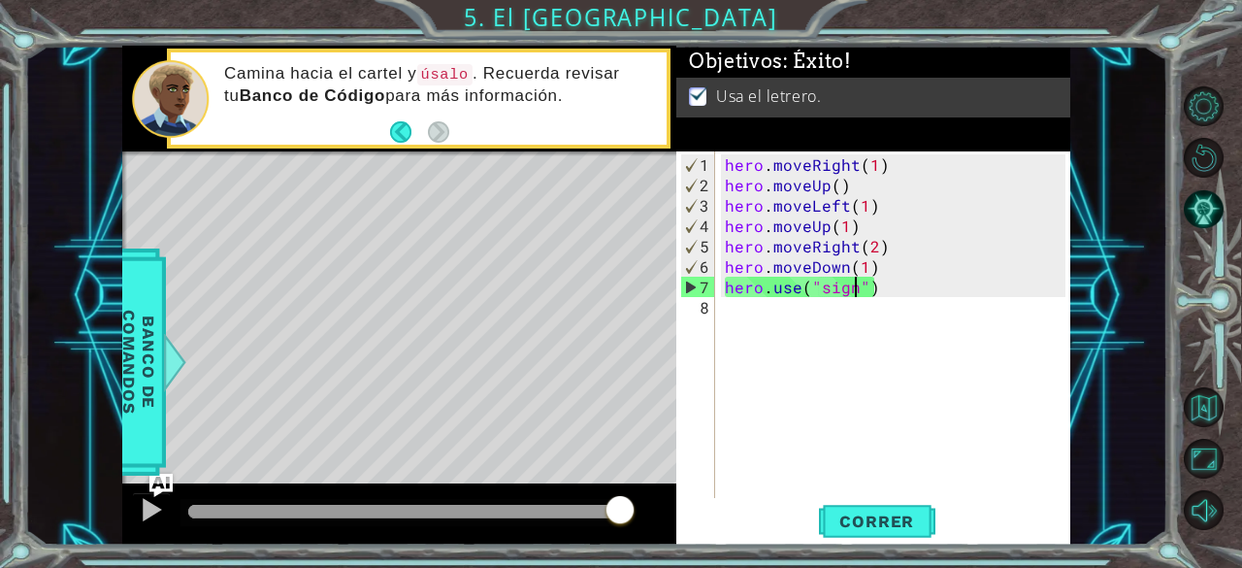
scroll to position [0, 0]
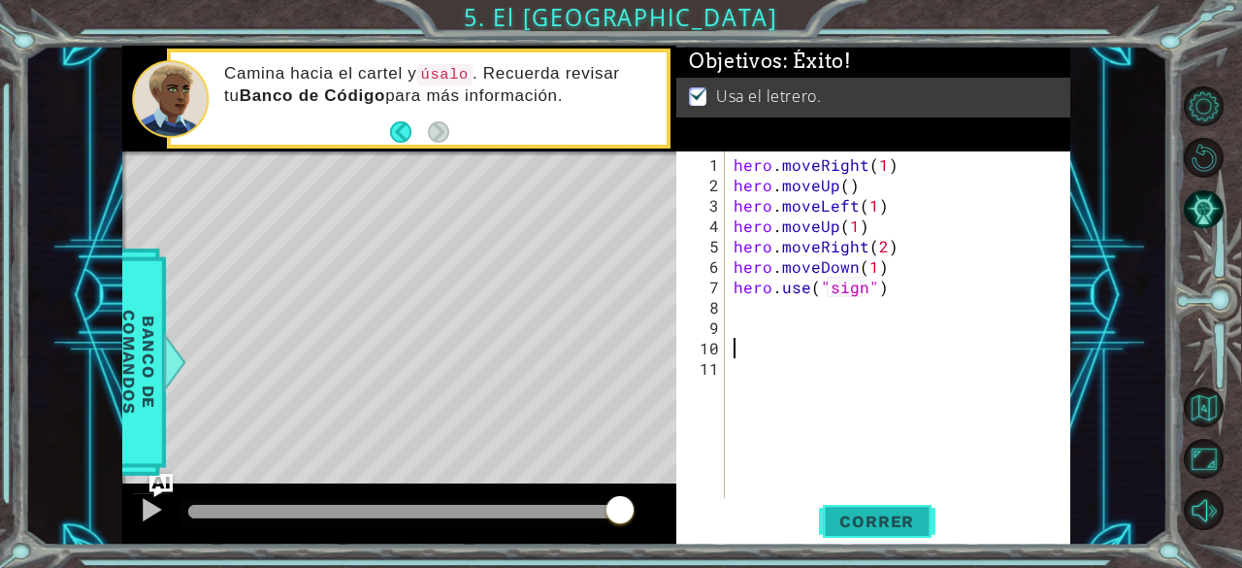
click at [824, 523] on span "Correr" at bounding box center [877, 520] width 114 height 19
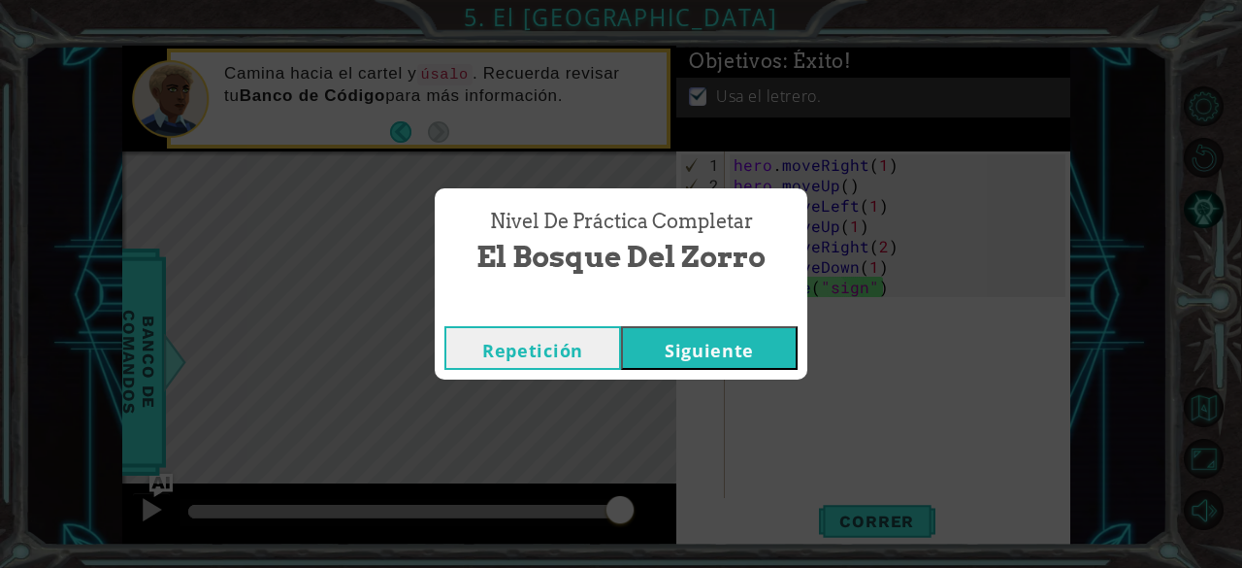
click at [678, 333] on button "Siguiente" at bounding box center [709, 348] width 177 height 44
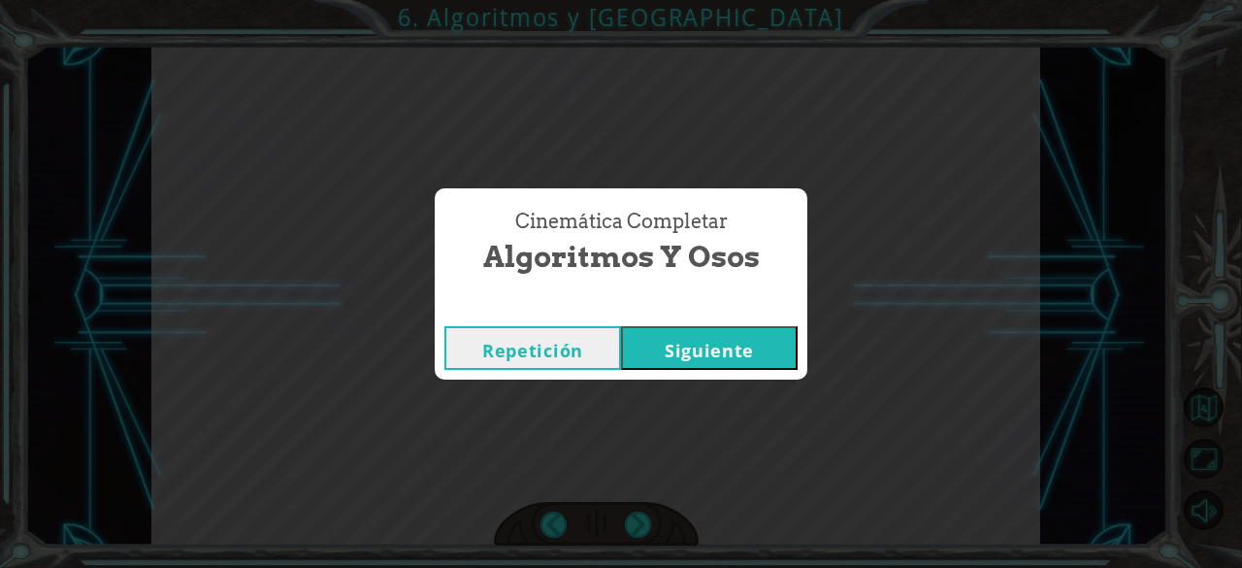
click at [704, 330] on button "Siguiente" at bounding box center [709, 348] width 177 height 44
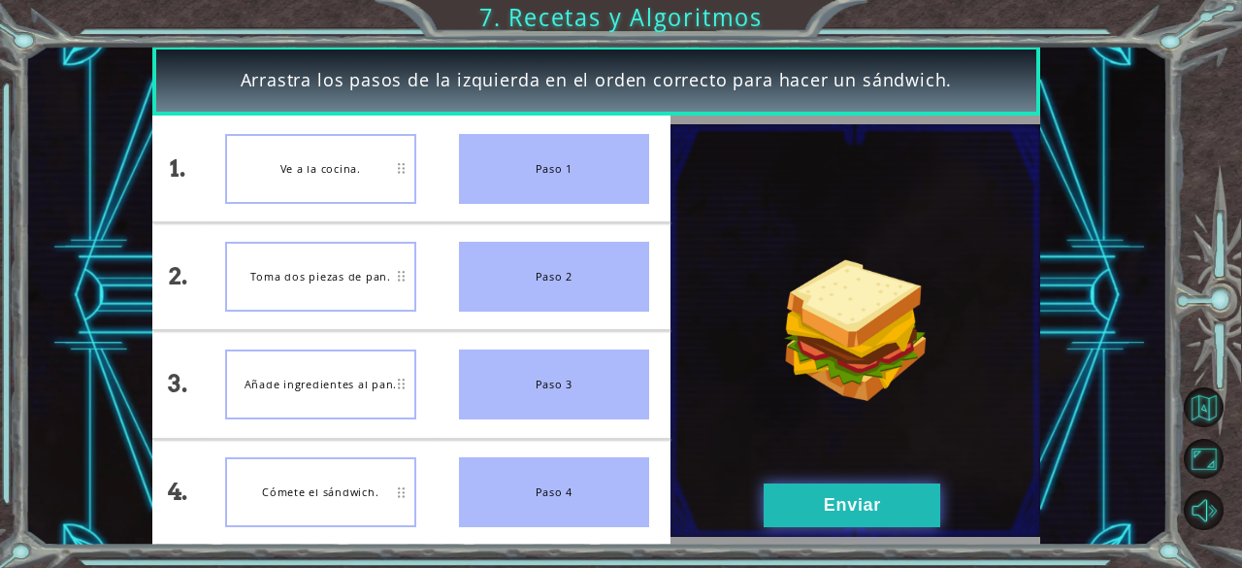
click at [833, 507] on button "Enviar" at bounding box center [852, 505] width 177 height 44
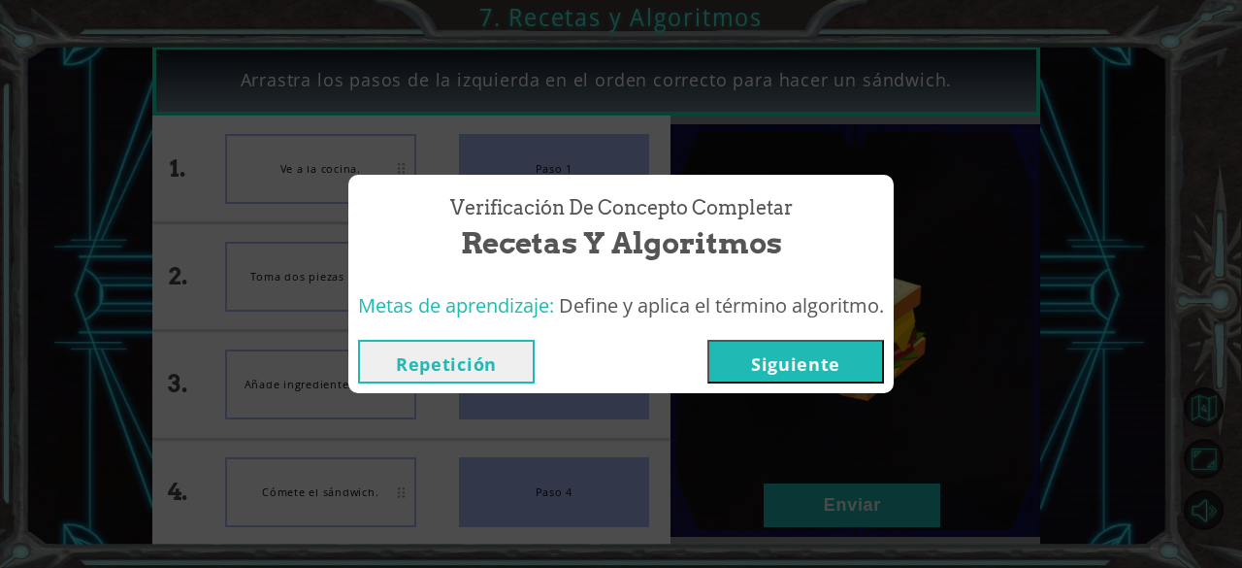
click at [811, 355] on button "Siguiente" at bounding box center [795, 362] width 177 height 44
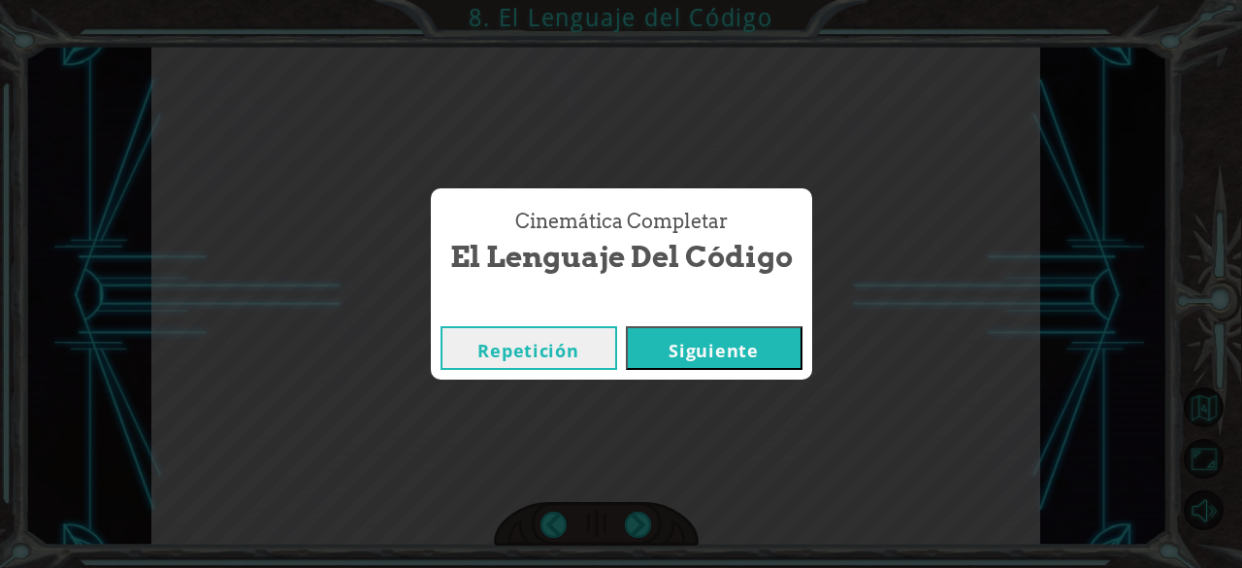
click at [706, 340] on button "Siguiente" at bounding box center [714, 348] width 177 height 44
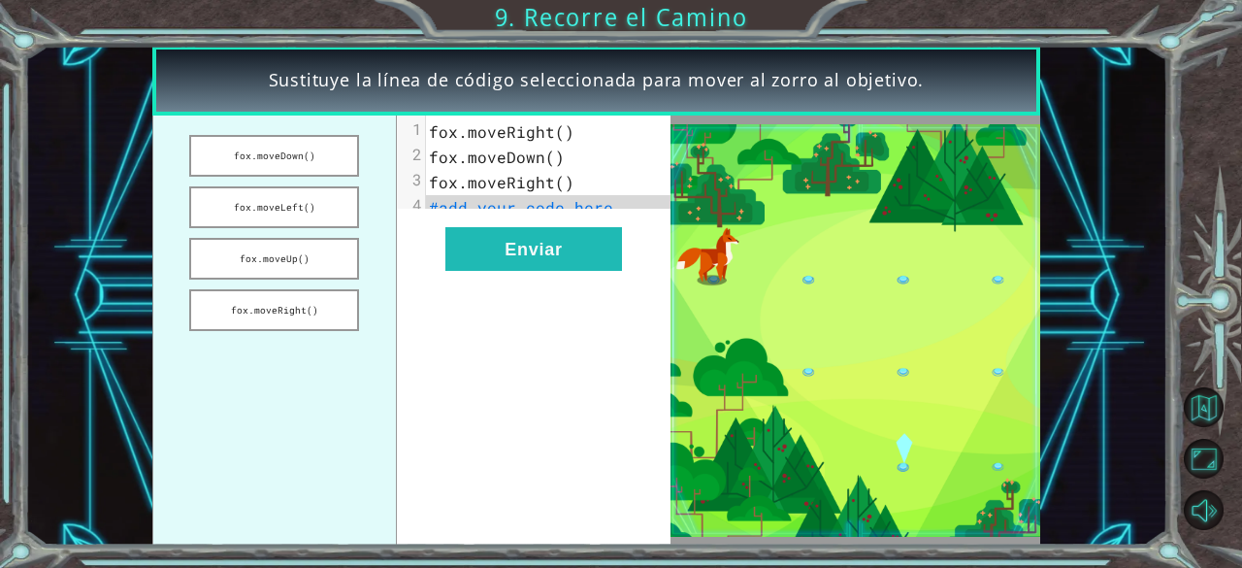
drag, startPoint x: 343, startPoint y: 153, endPoint x: 400, endPoint y: 144, distance: 57.1
click at [404, 145] on div "fox.moveDown() fox.moveLeft() fox.moveUp() fox.moveRight() xxxxxxxxxx 4 1 fox.m…" at bounding box center [411, 329] width 519 height 429
click at [285, 165] on button "fox.moveDown()" at bounding box center [274, 156] width 170 height 42
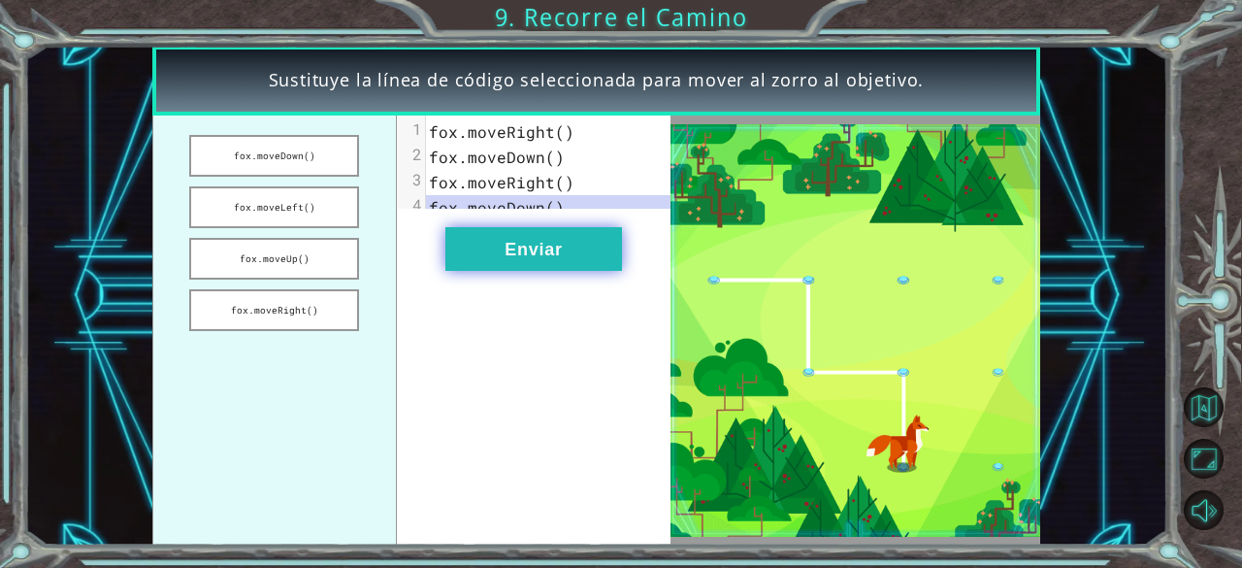
click at [489, 266] on button "Enviar" at bounding box center [533, 249] width 177 height 44
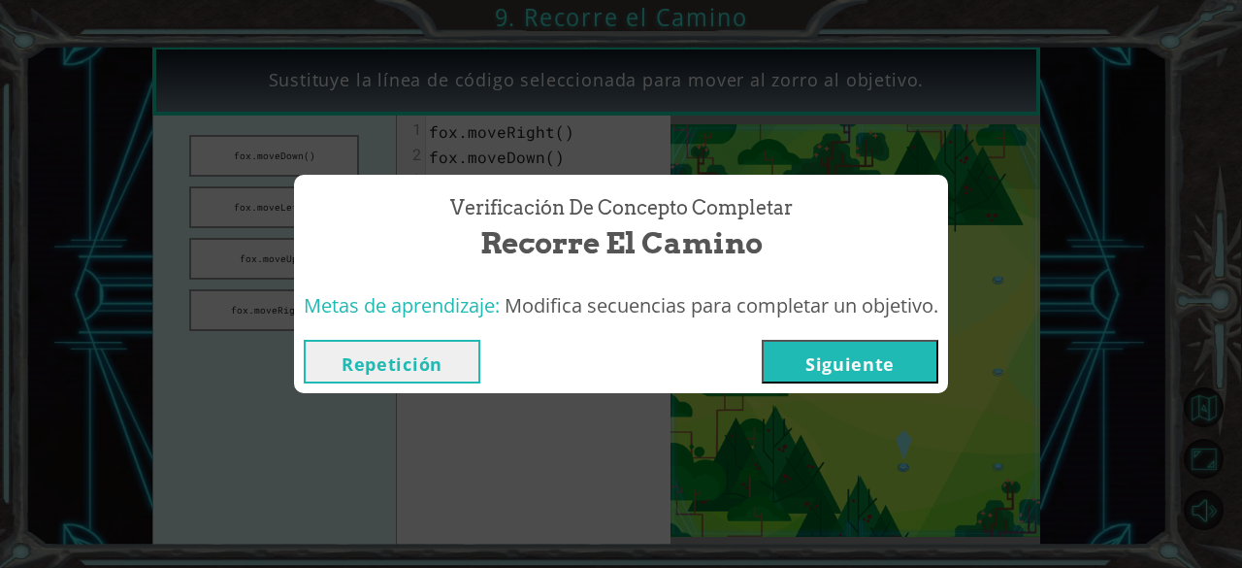
click at [821, 348] on button "Siguiente" at bounding box center [850, 362] width 177 height 44
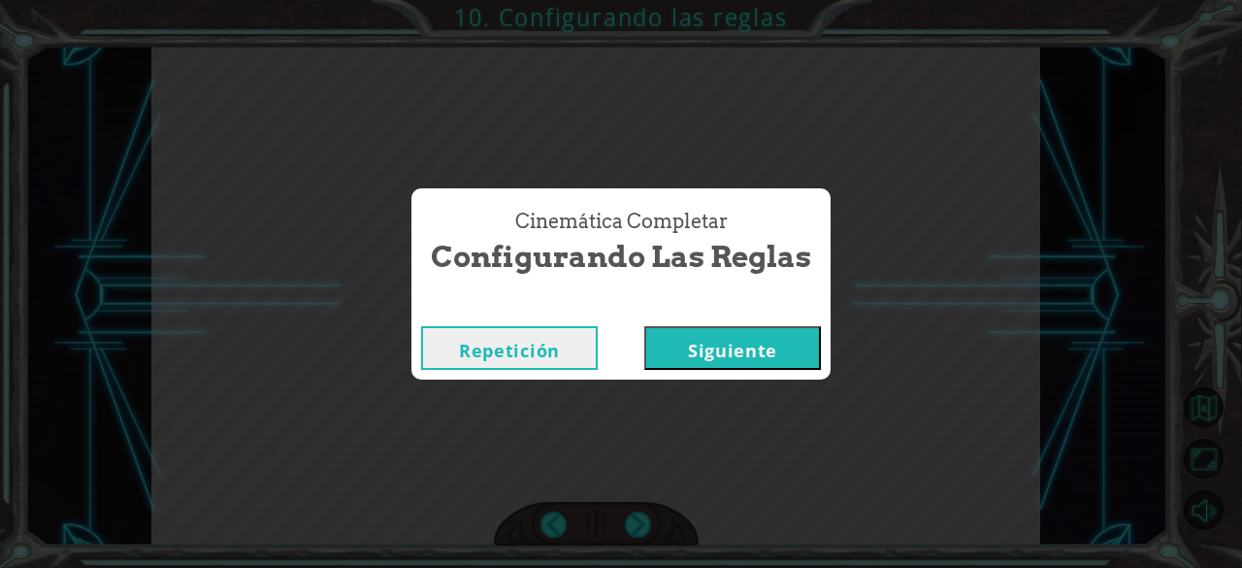
click at [710, 332] on button "Siguiente" at bounding box center [732, 348] width 177 height 44
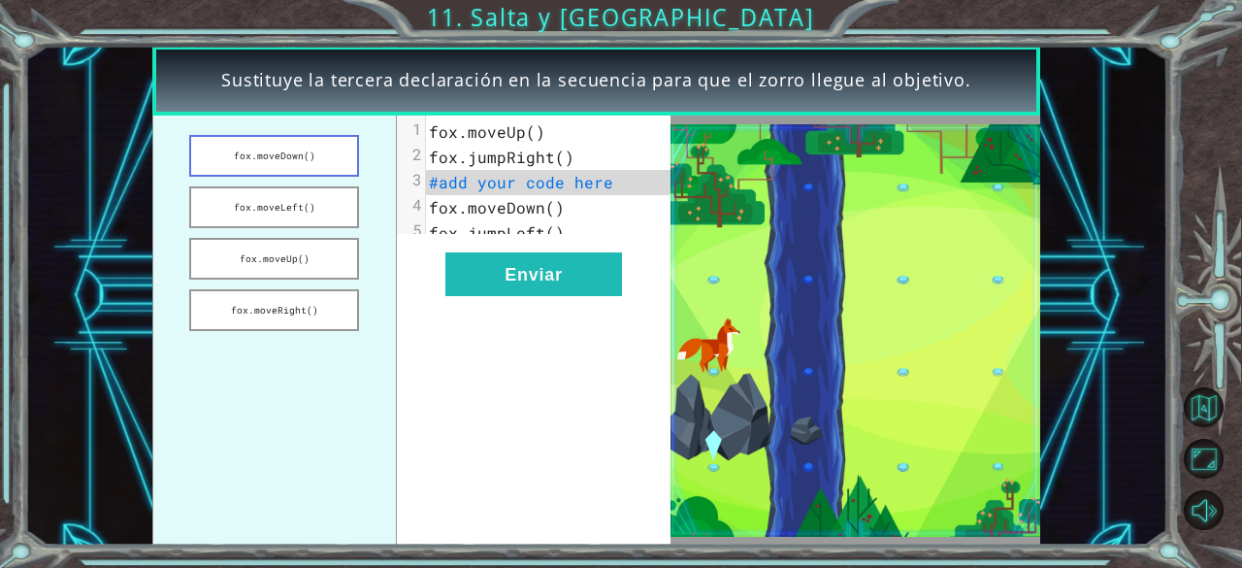
click at [276, 154] on button "fox.moveDown()" at bounding box center [274, 156] width 170 height 42
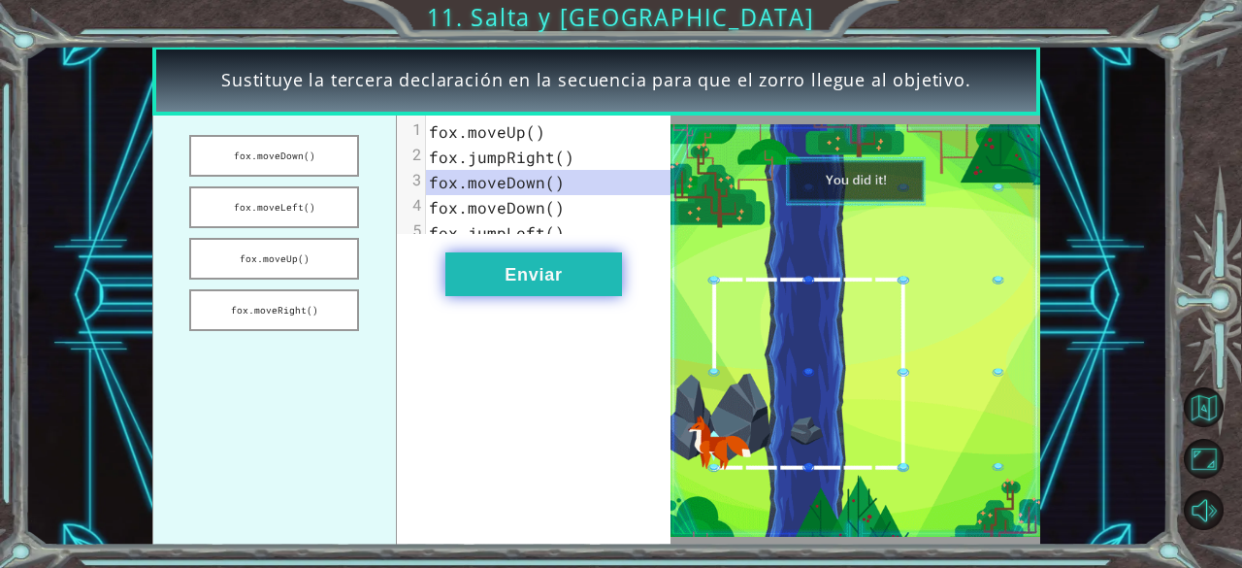
click at [578, 283] on button "Enviar" at bounding box center [533, 274] width 177 height 44
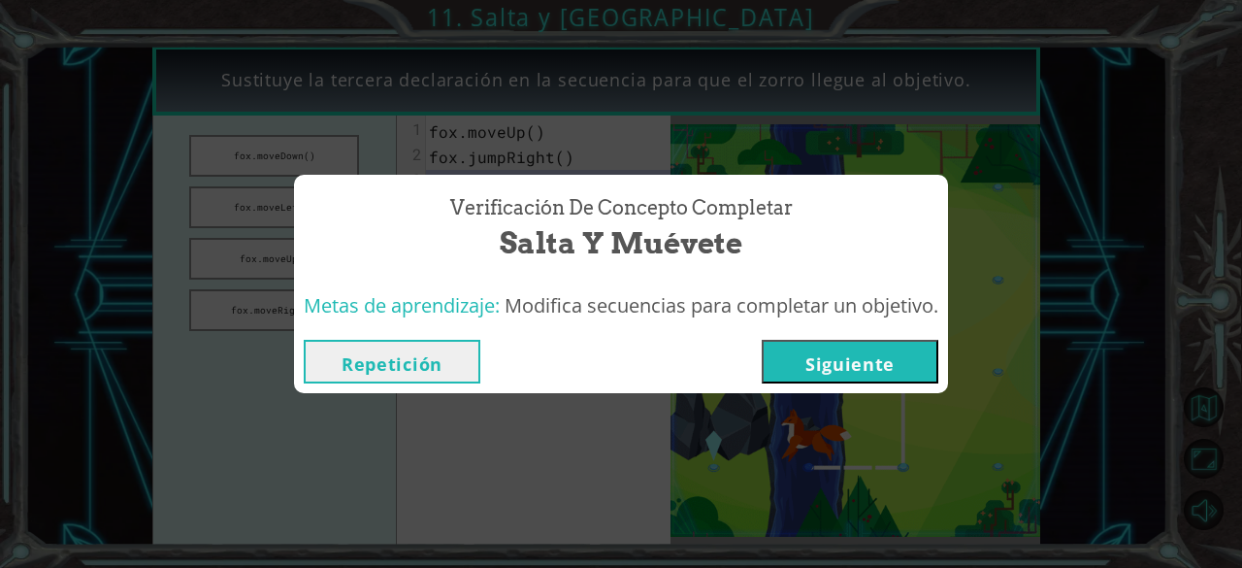
click at [862, 360] on button "Siguiente" at bounding box center [850, 362] width 177 height 44
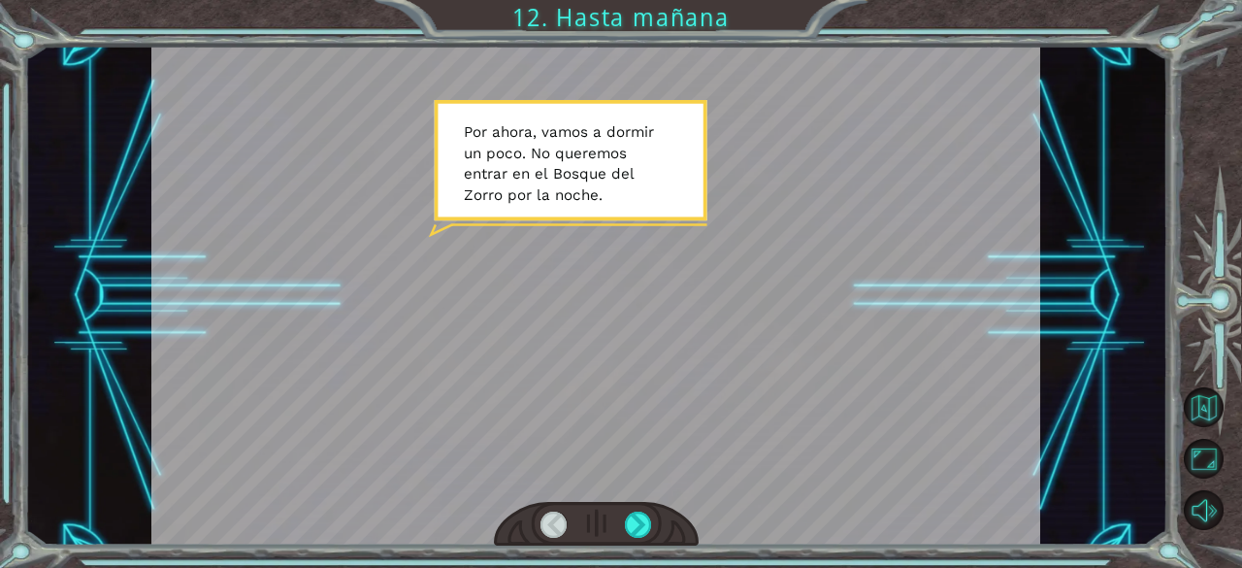
click at [636, 195] on div at bounding box center [595, 296] width 889 height 500
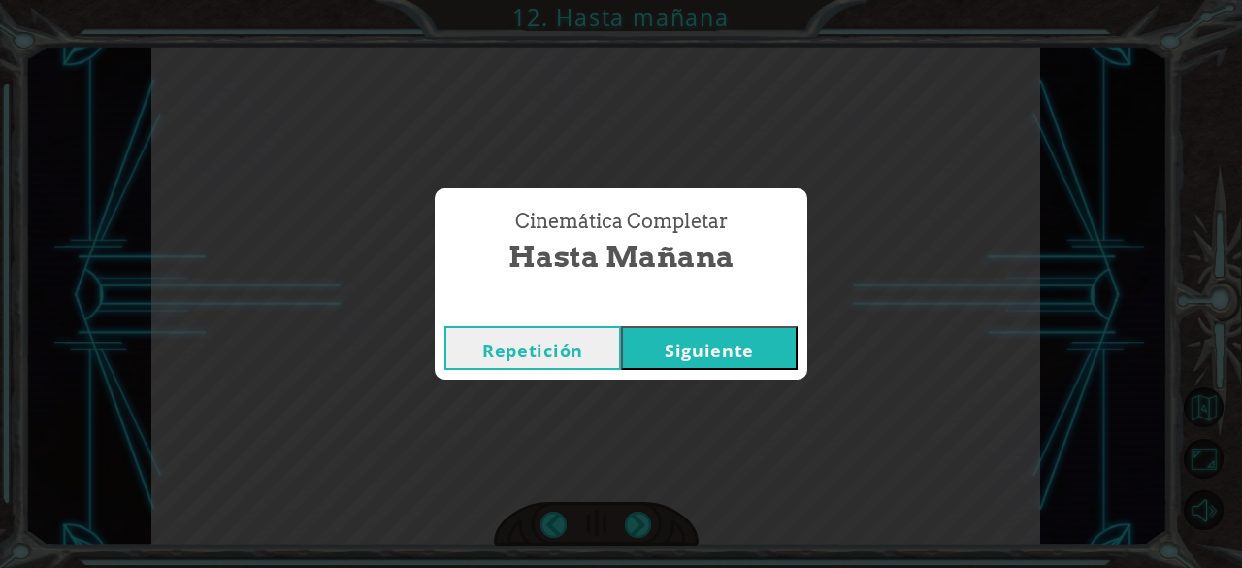
click at [699, 347] on button "Siguiente" at bounding box center [709, 348] width 177 height 44
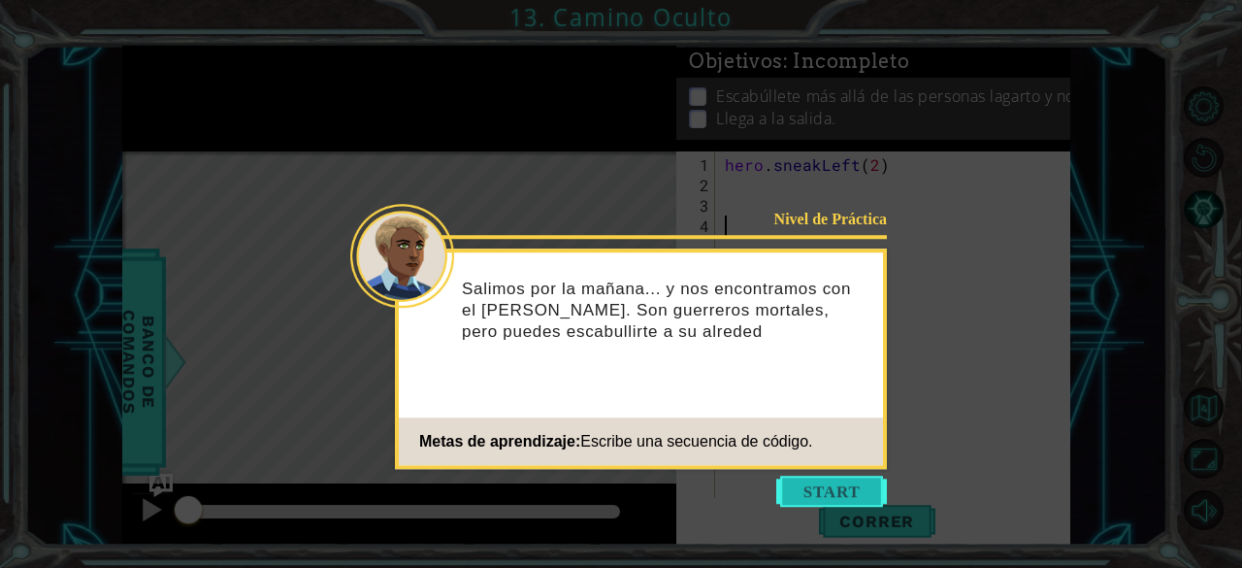
click at [833, 495] on button "Start" at bounding box center [831, 490] width 111 height 31
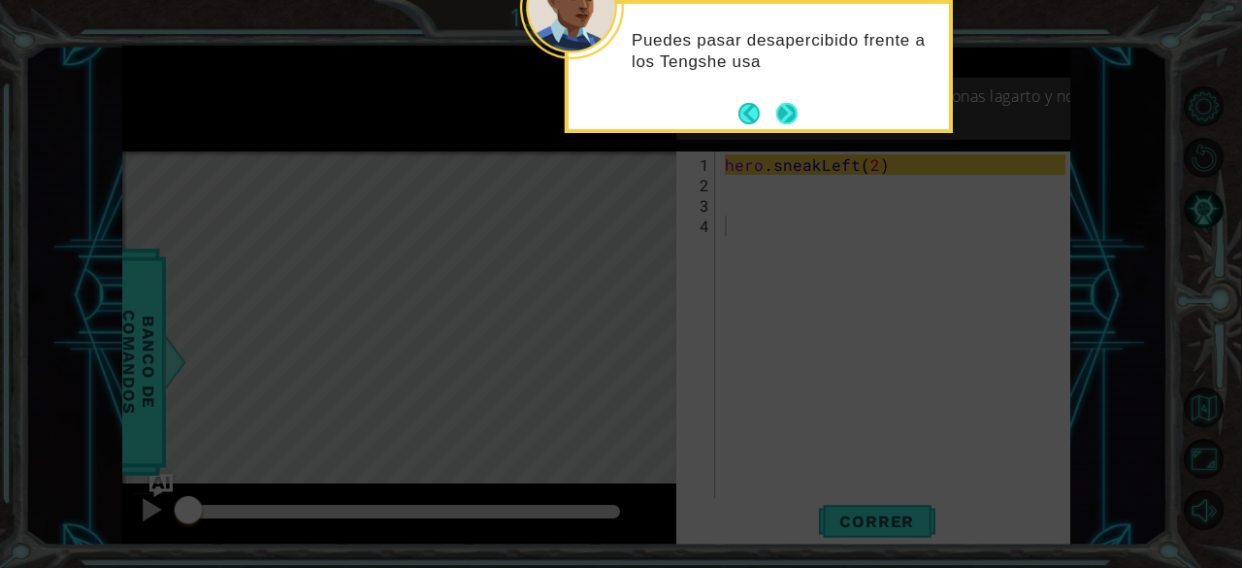
click at [782, 105] on button "Next" at bounding box center [786, 113] width 21 height 21
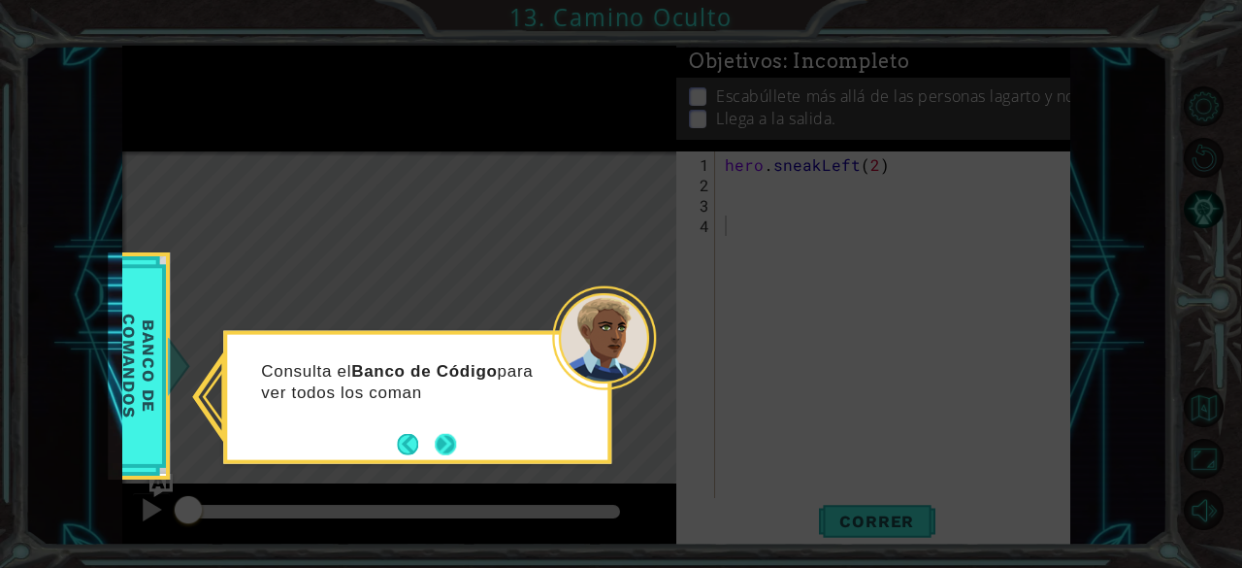
click at [437, 441] on button "Next" at bounding box center [445, 443] width 21 height 21
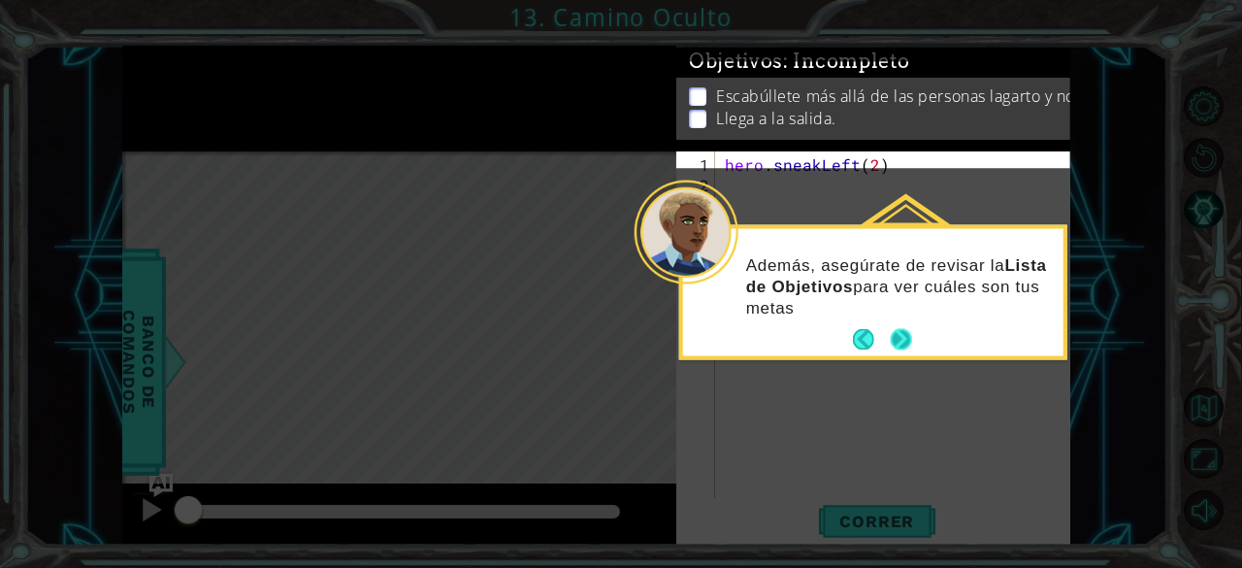
click at [914, 348] on div "Además, asegúrate de revisar la Lista de Objetivos para ver cuáles son tus metas" at bounding box center [873, 295] width 380 height 119
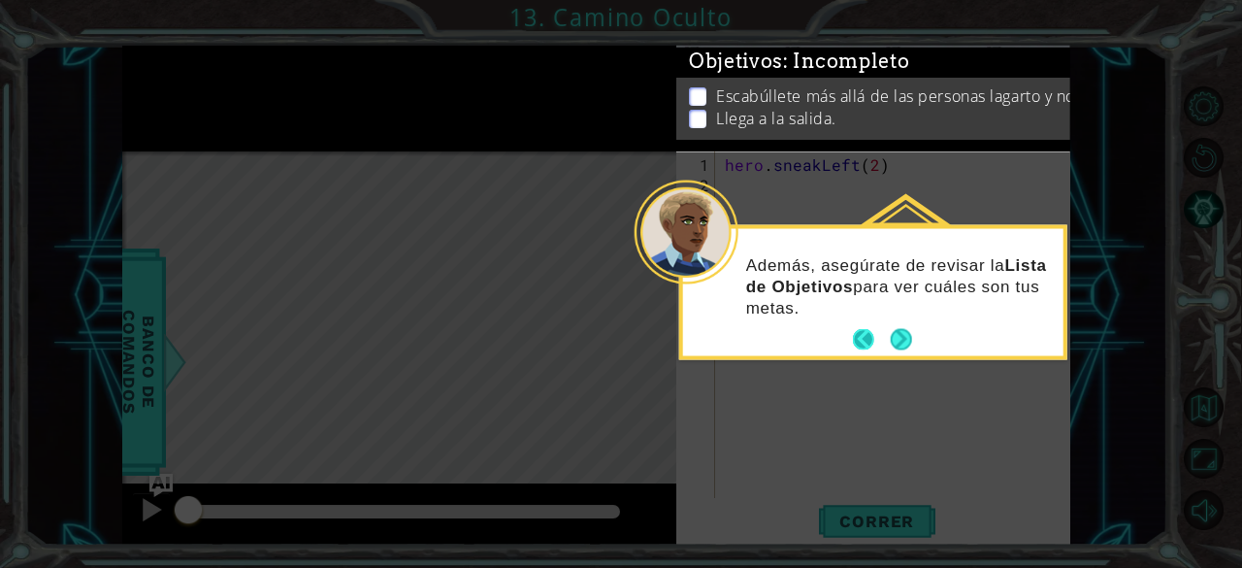
click at [883, 344] on button "Back" at bounding box center [872, 339] width 38 height 21
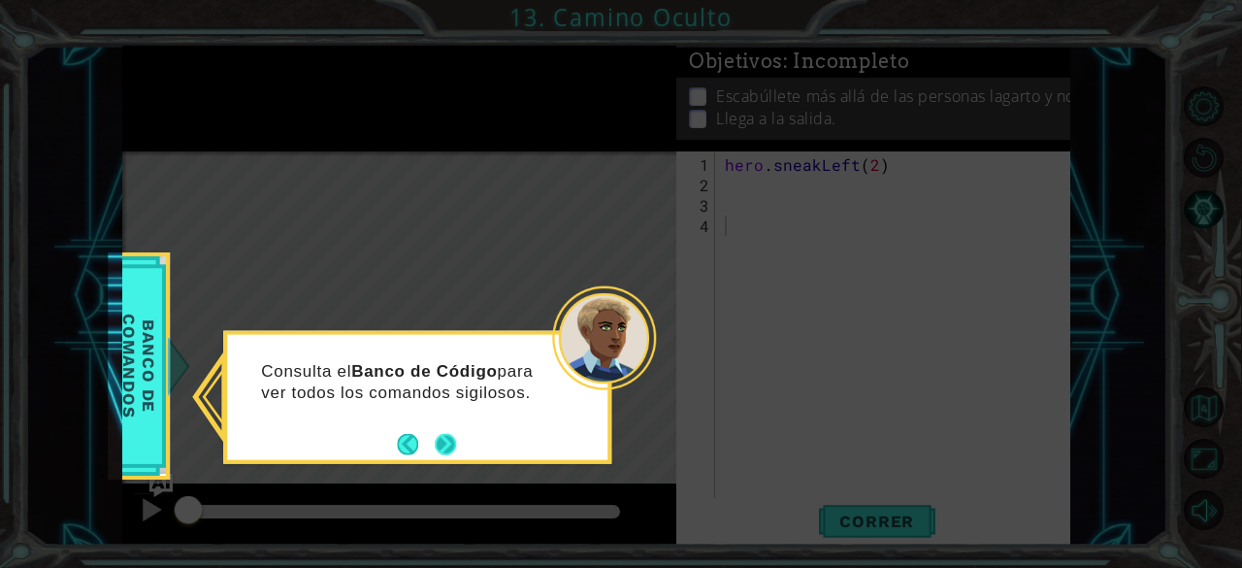
click at [456, 447] on button "Next" at bounding box center [445, 443] width 21 height 21
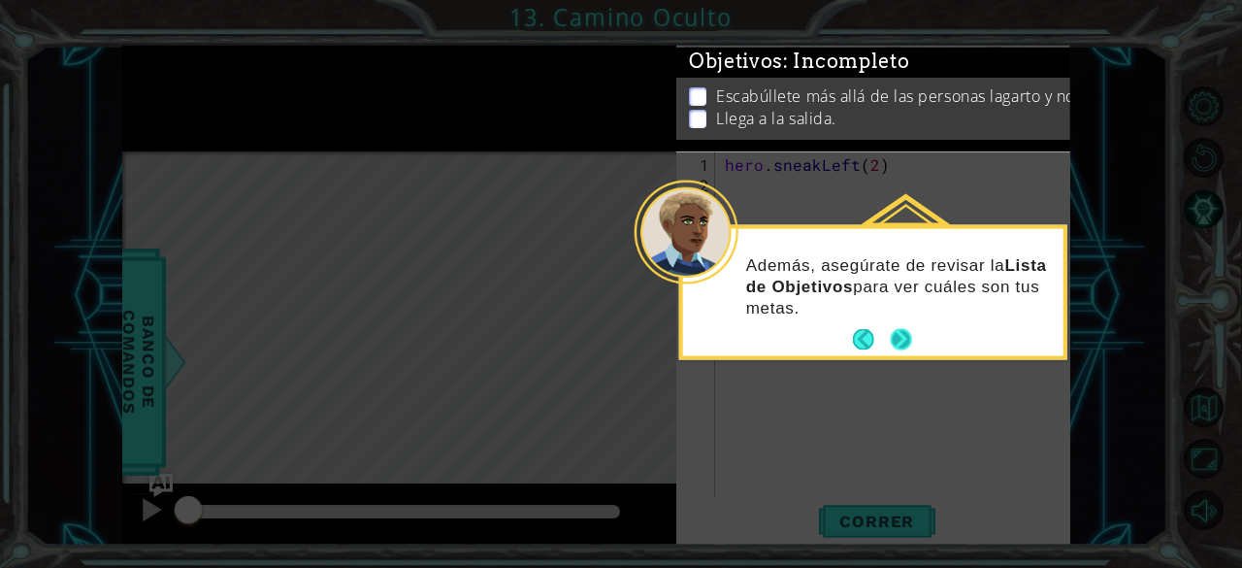
click at [901, 343] on button "Next" at bounding box center [901, 339] width 21 height 21
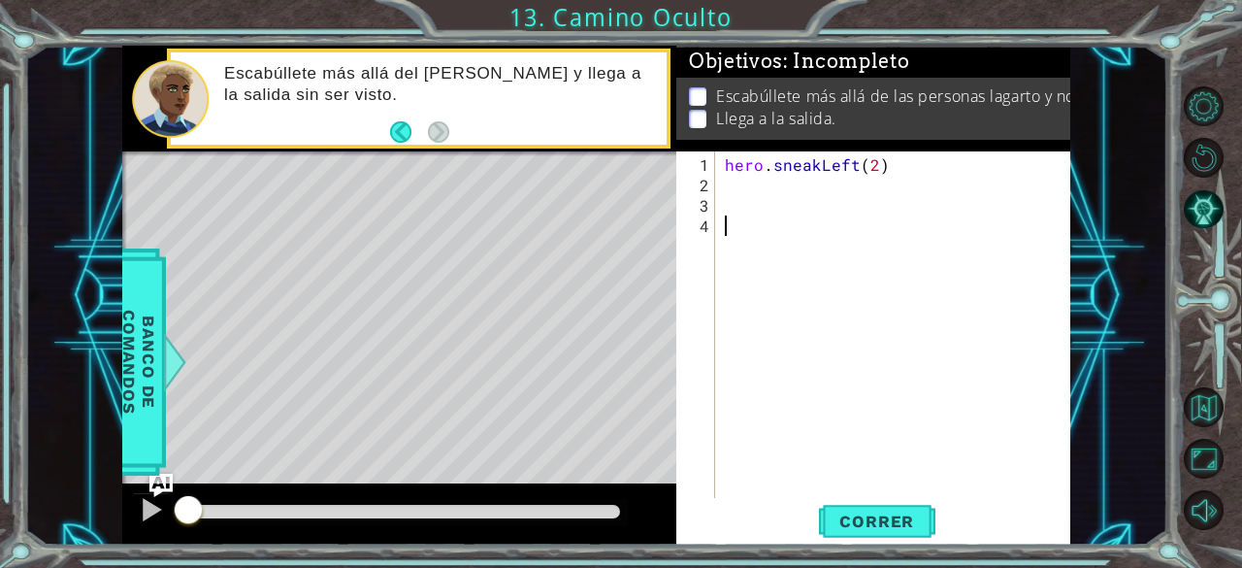
click at [804, 182] on div "hero . sneakLeft ( 2 )" at bounding box center [898, 347] width 355 height 387
type textarea "hero.sneakUp(2)"
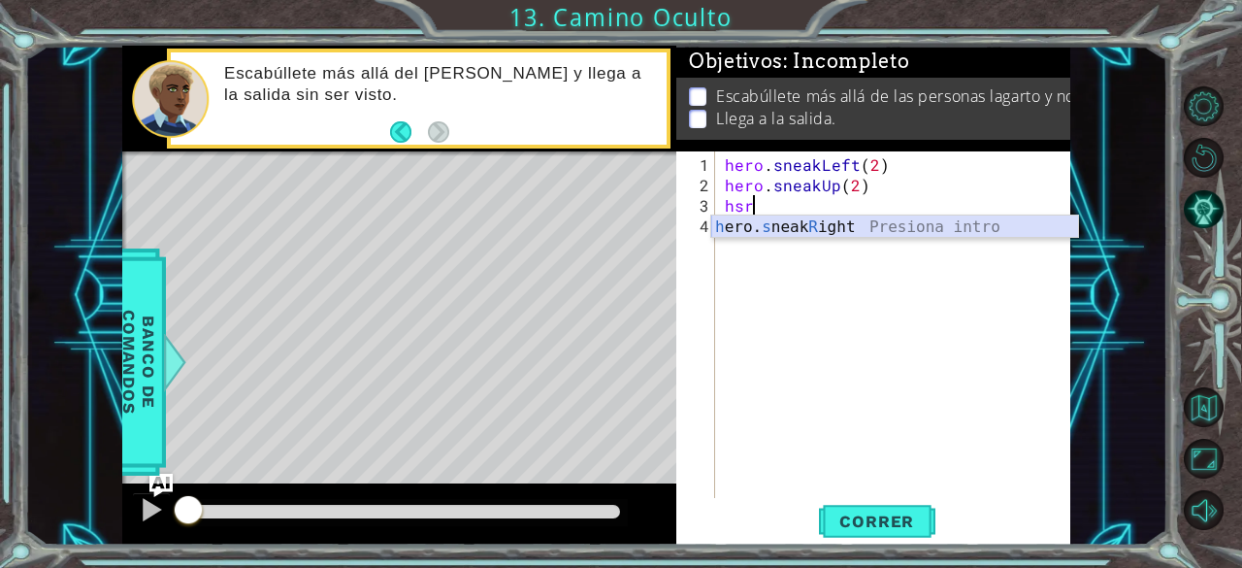
click at [812, 227] on div "h ero. s neak R ight Presiona intro" at bounding box center [895, 250] width 368 height 70
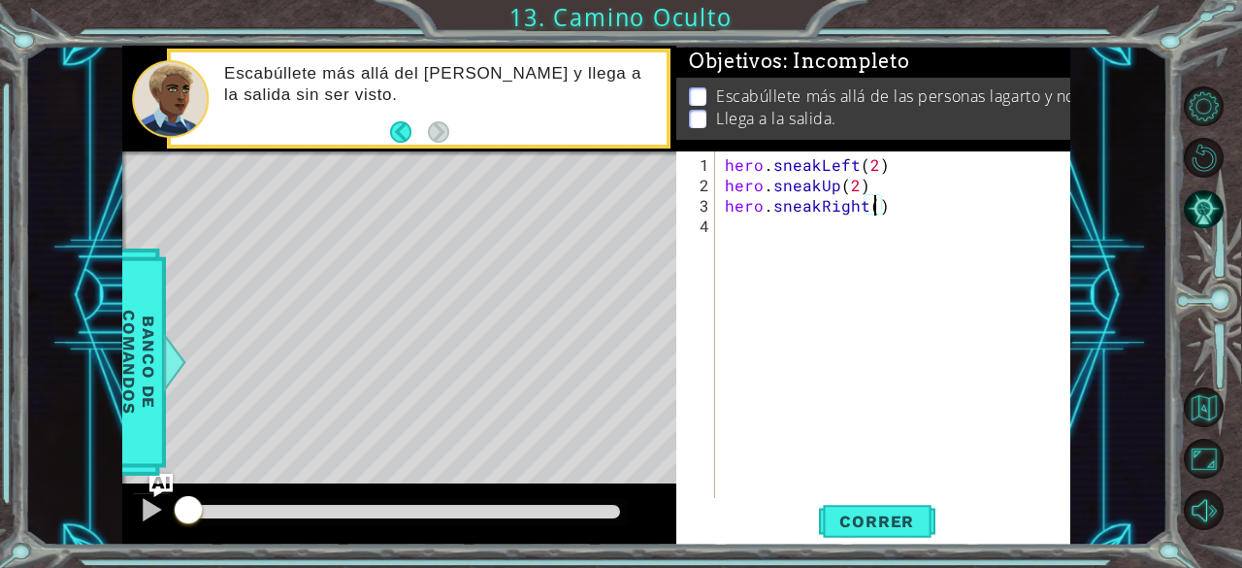
scroll to position [0, 9]
type textarea "hero.sneakRight(2)"
click at [831, 531] on button "Correr" at bounding box center [877, 522] width 116 height 40
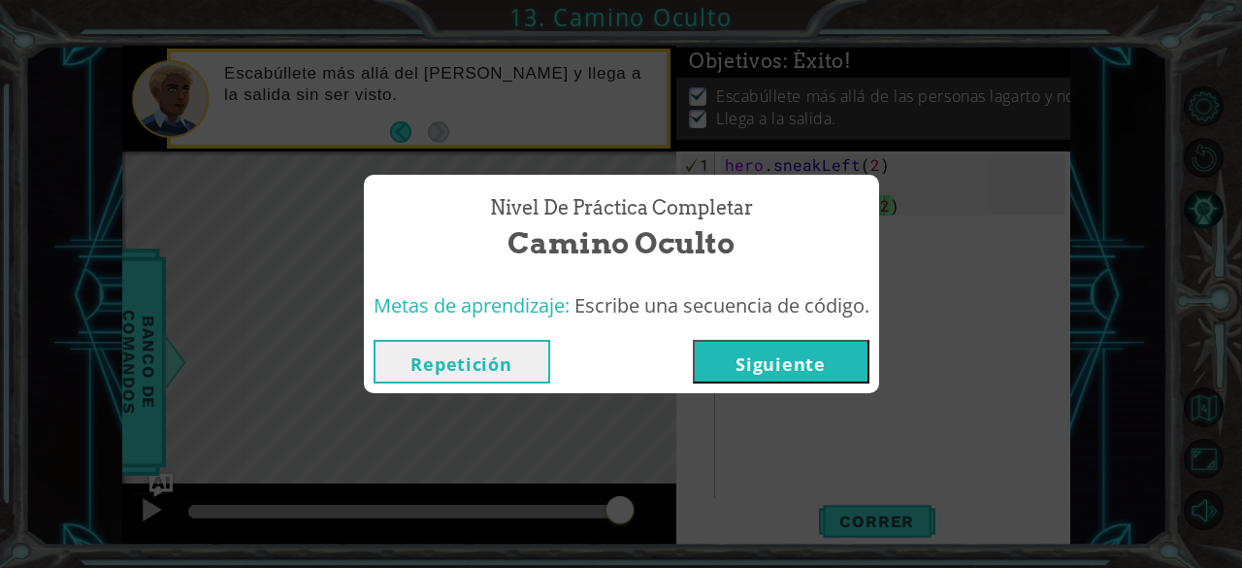
click at [443, 360] on button "Repetición" at bounding box center [462, 362] width 177 height 44
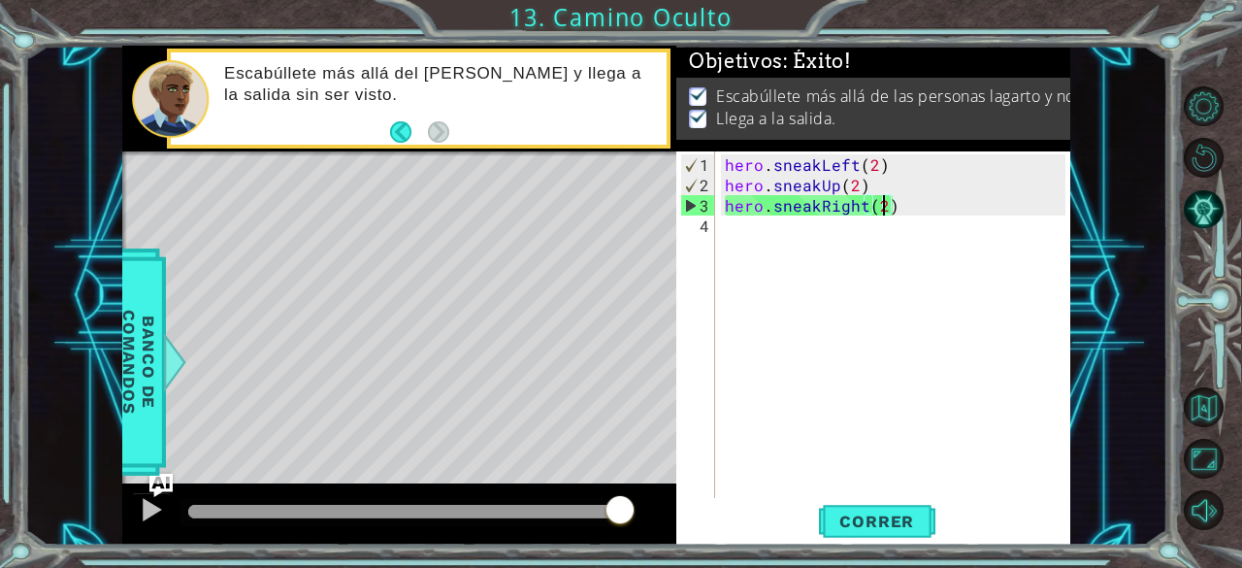
scroll to position [0, 0]
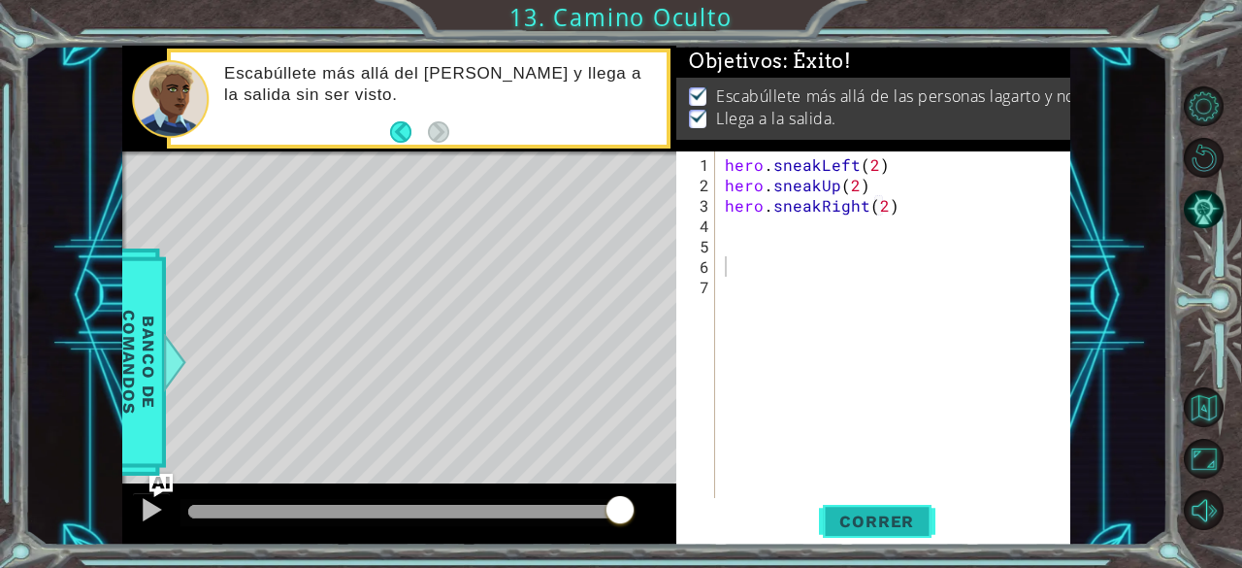
click at [893, 527] on span "Correr" at bounding box center [877, 520] width 114 height 19
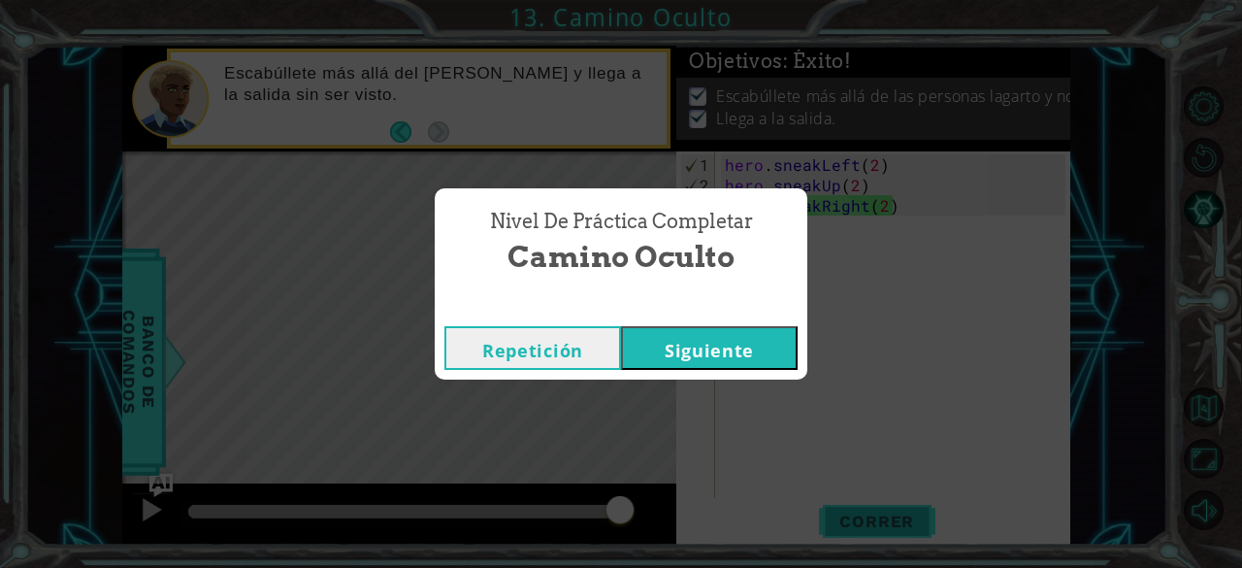
click at [893, 527] on div "Nivel de Práctica Completar Camino Oculto Repetición [GEOGRAPHIC_DATA]" at bounding box center [621, 284] width 1242 height 568
click at [697, 332] on button "Siguiente" at bounding box center [709, 348] width 177 height 44
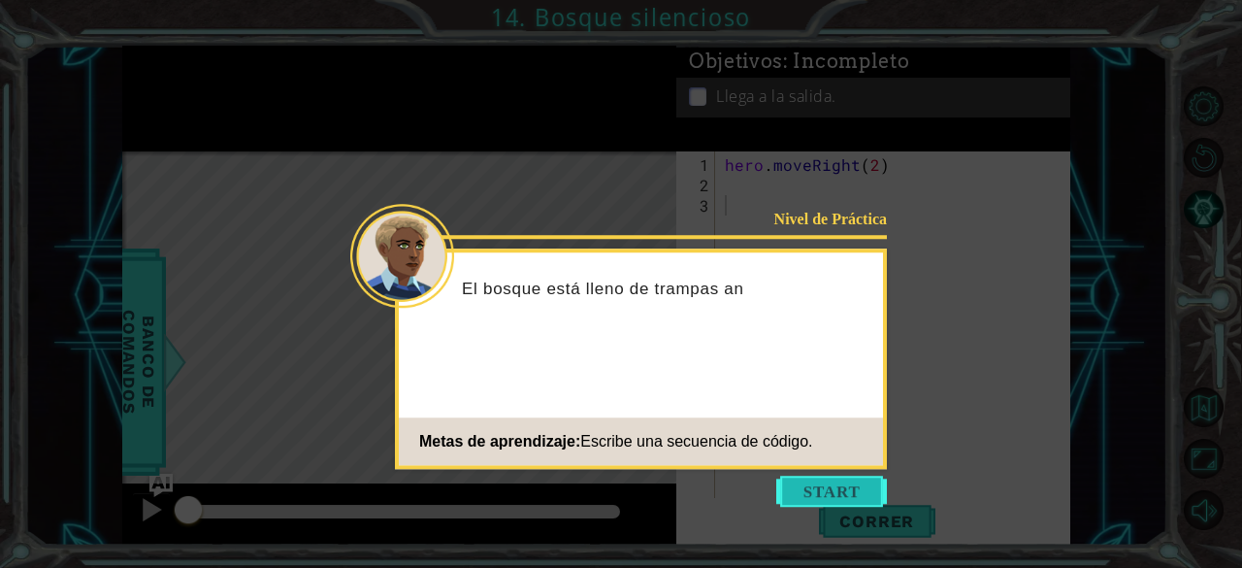
click at [815, 476] on button "Start" at bounding box center [831, 490] width 111 height 31
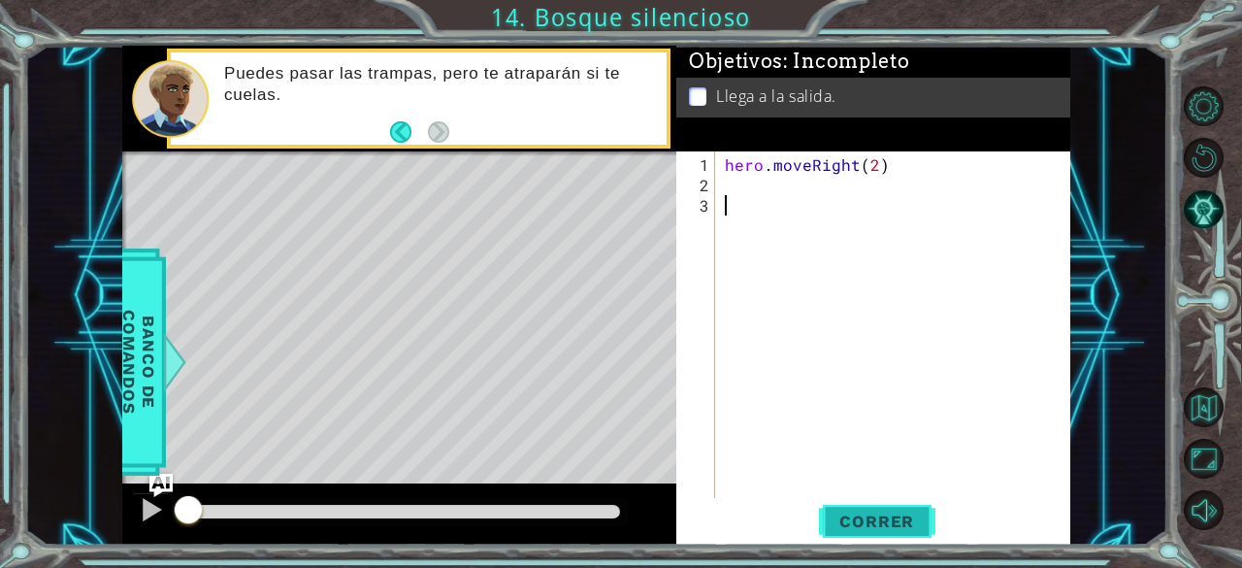
click at [849, 535] on button "Correr" at bounding box center [877, 522] width 116 height 40
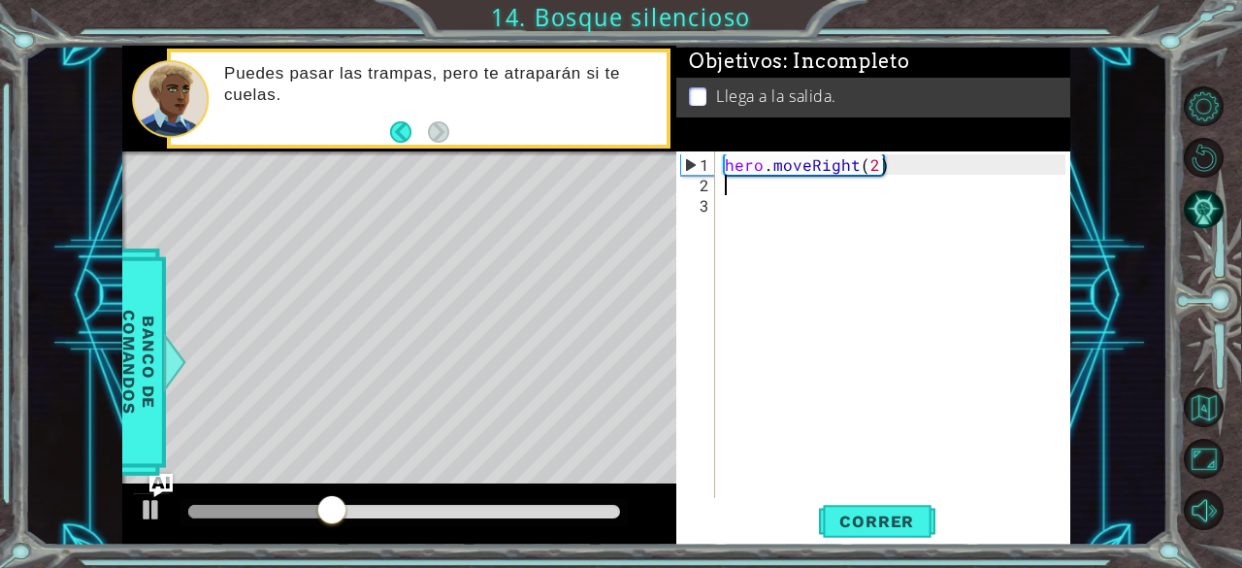
click at [729, 178] on div "hero . moveRight ( 2 )" at bounding box center [898, 347] width 355 height 387
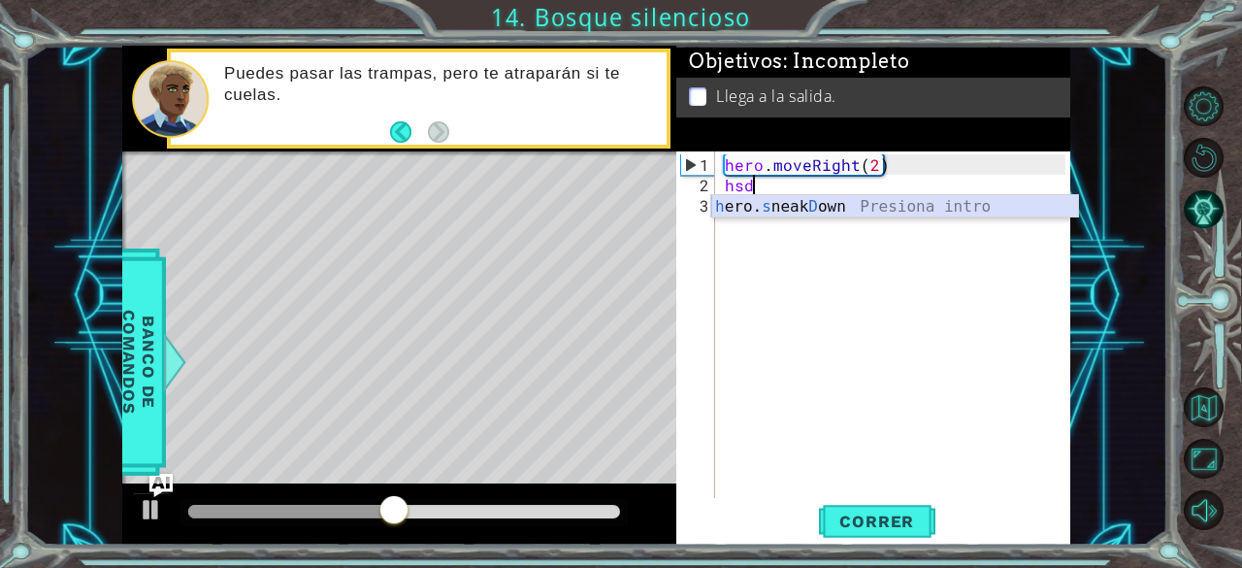
click at [832, 199] on div "h ero. s neak D own Presiona intro" at bounding box center [895, 230] width 368 height 70
type textarea "hero.sneakDown(1)"
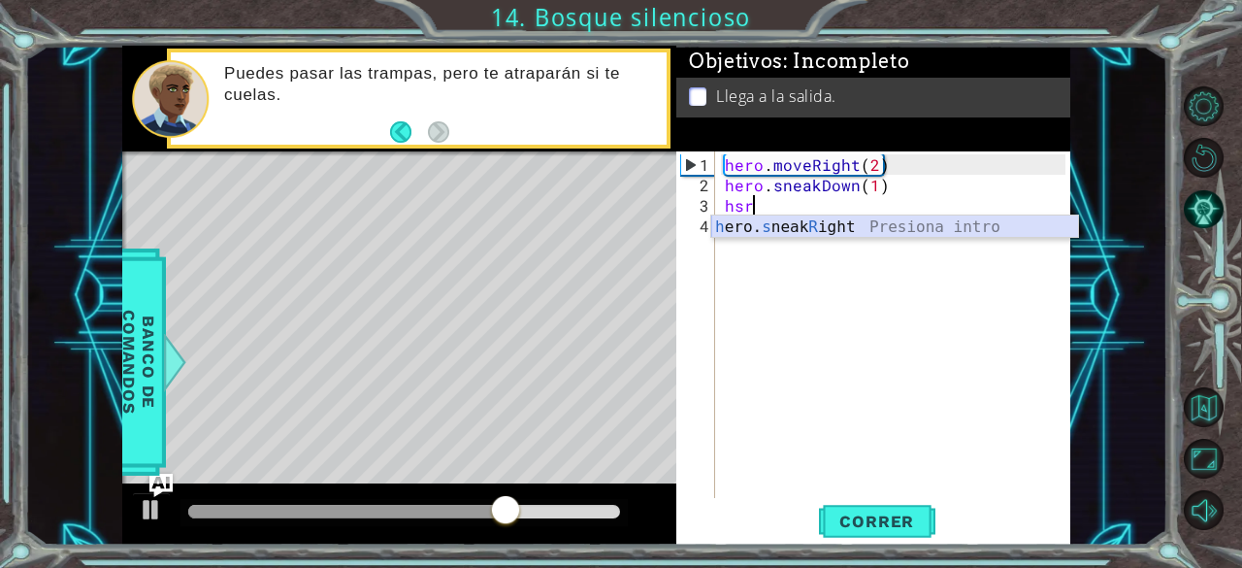
click at [860, 232] on div "h ero. s neak R ight Presiona intro" at bounding box center [895, 250] width 368 height 70
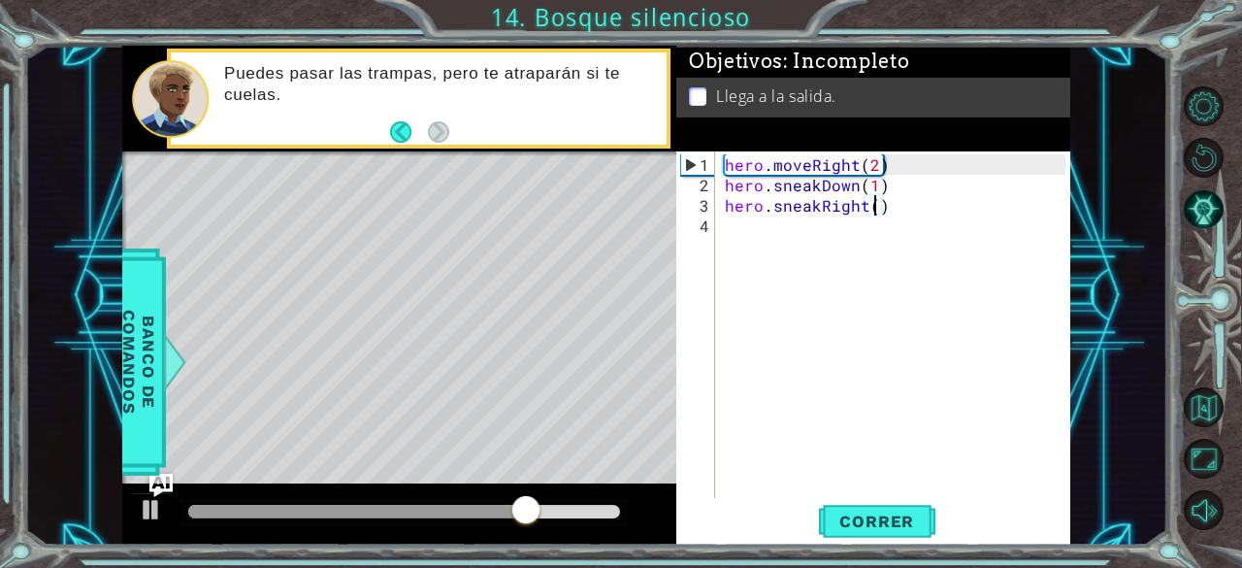
type textarea "hero.sneakRight(2)"
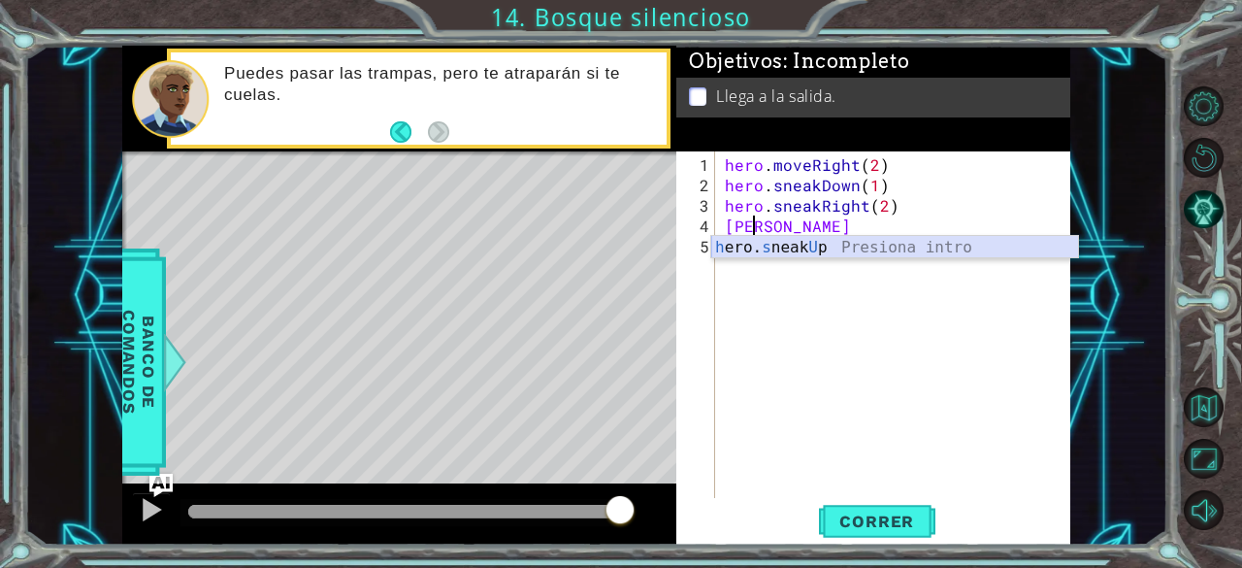
click at [833, 236] on div "h ero. s neak U p Presiona intro" at bounding box center [895, 271] width 368 height 70
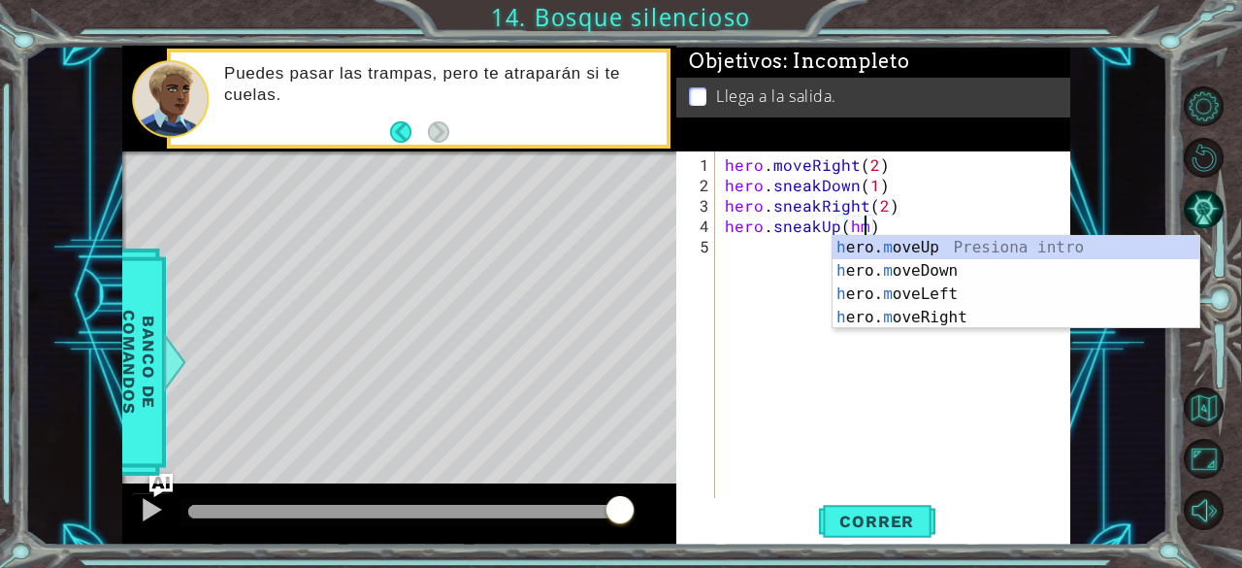
scroll to position [0, 8]
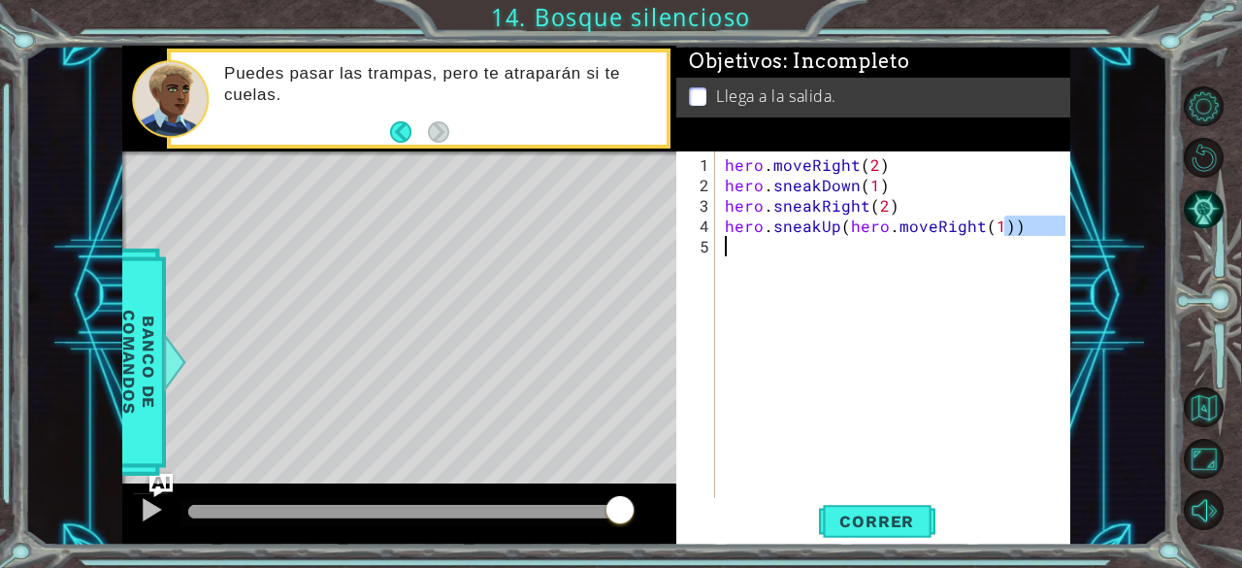
drag, startPoint x: 1007, startPoint y: 230, endPoint x: 891, endPoint y: 236, distance: 116.6
click at [892, 238] on div "hero . moveRight ( 2 ) hero . sneakDown ( 1 ) hero . sneakRight ( 2 ) hero . sn…" at bounding box center [898, 347] width 355 height 387
type textarea "hero.sneakUp()"
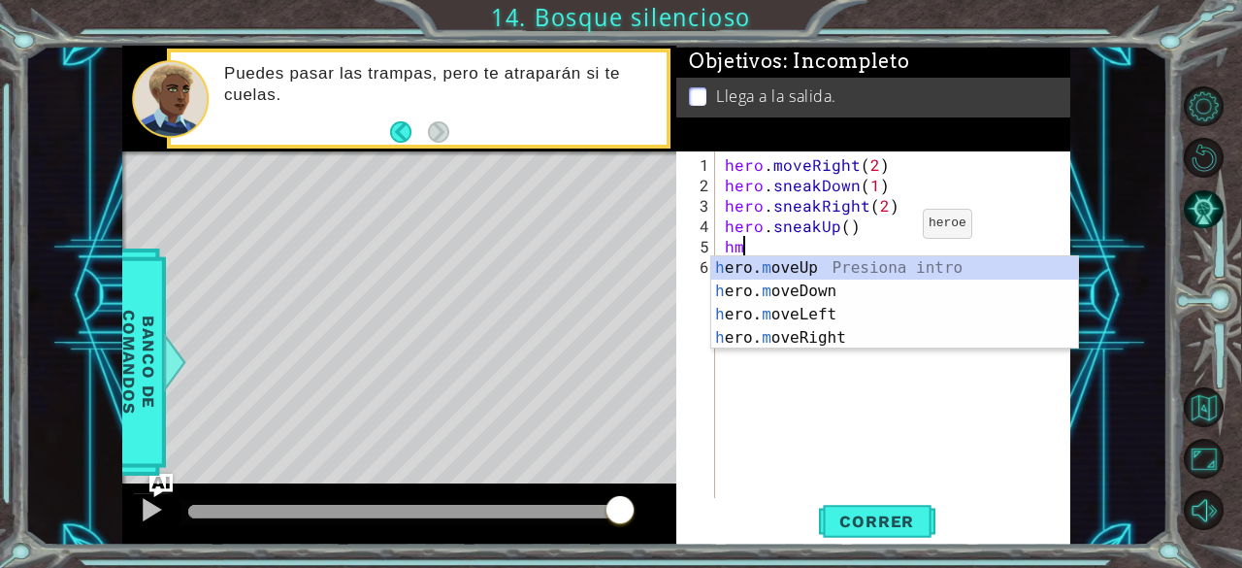
scroll to position [0, 0]
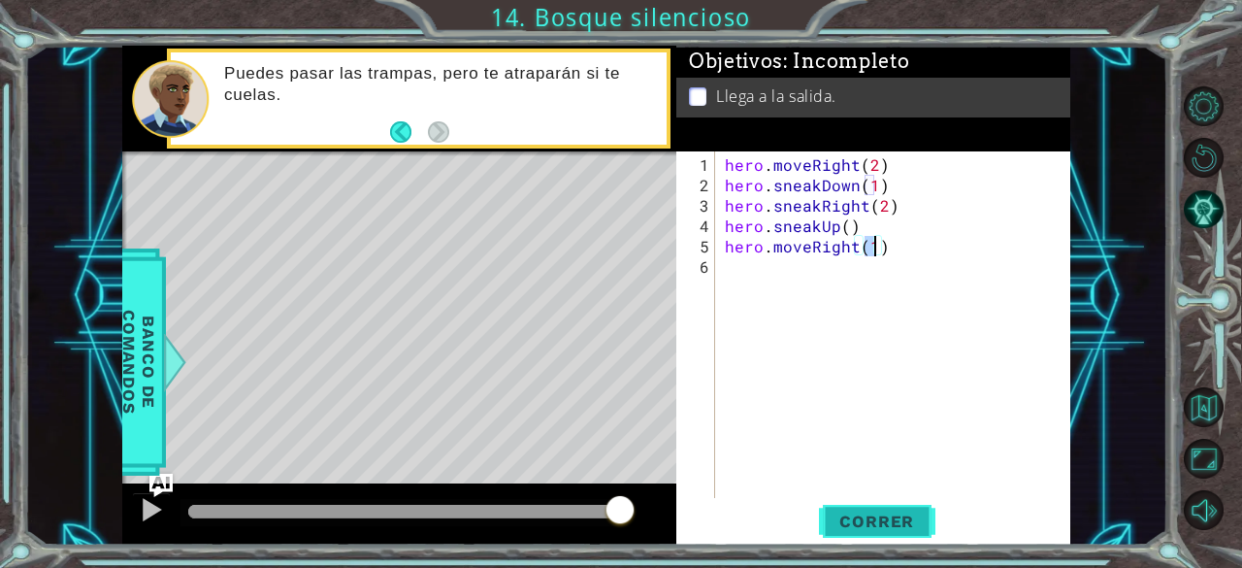
type textarea "hero.moveRight(1)"
click at [848, 521] on span "Correr" at bounding box center [877, 520] width 114 height 19
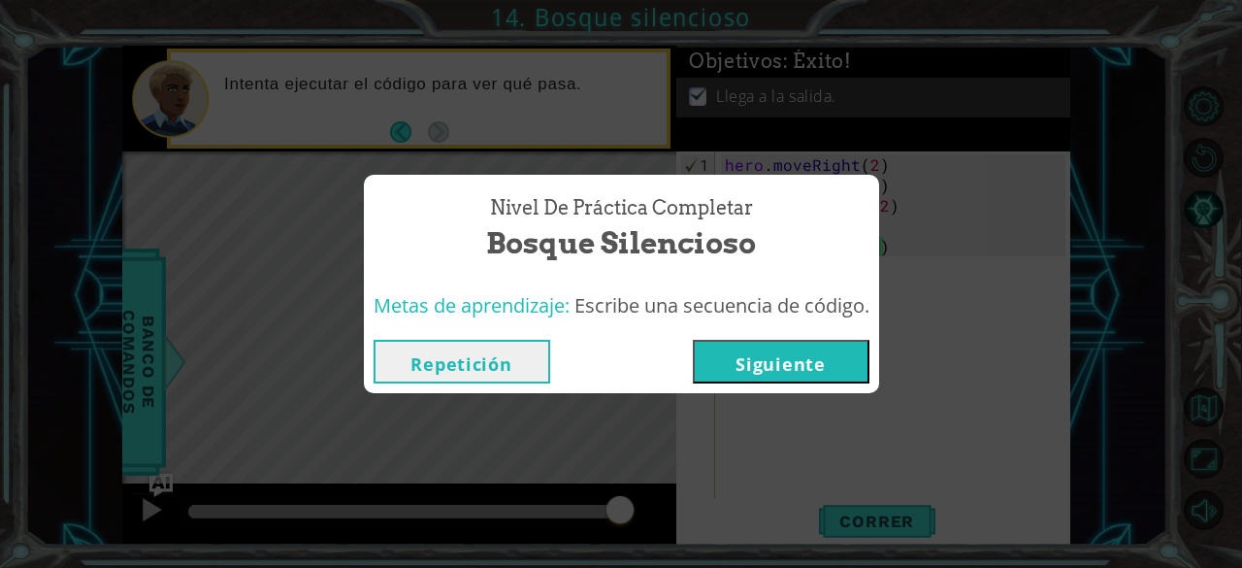
click at [491, 377] on button "Repetición" at bounding box center [462, 362] width 177 height 44
